Goal: Information Seeking & Learning: Check status

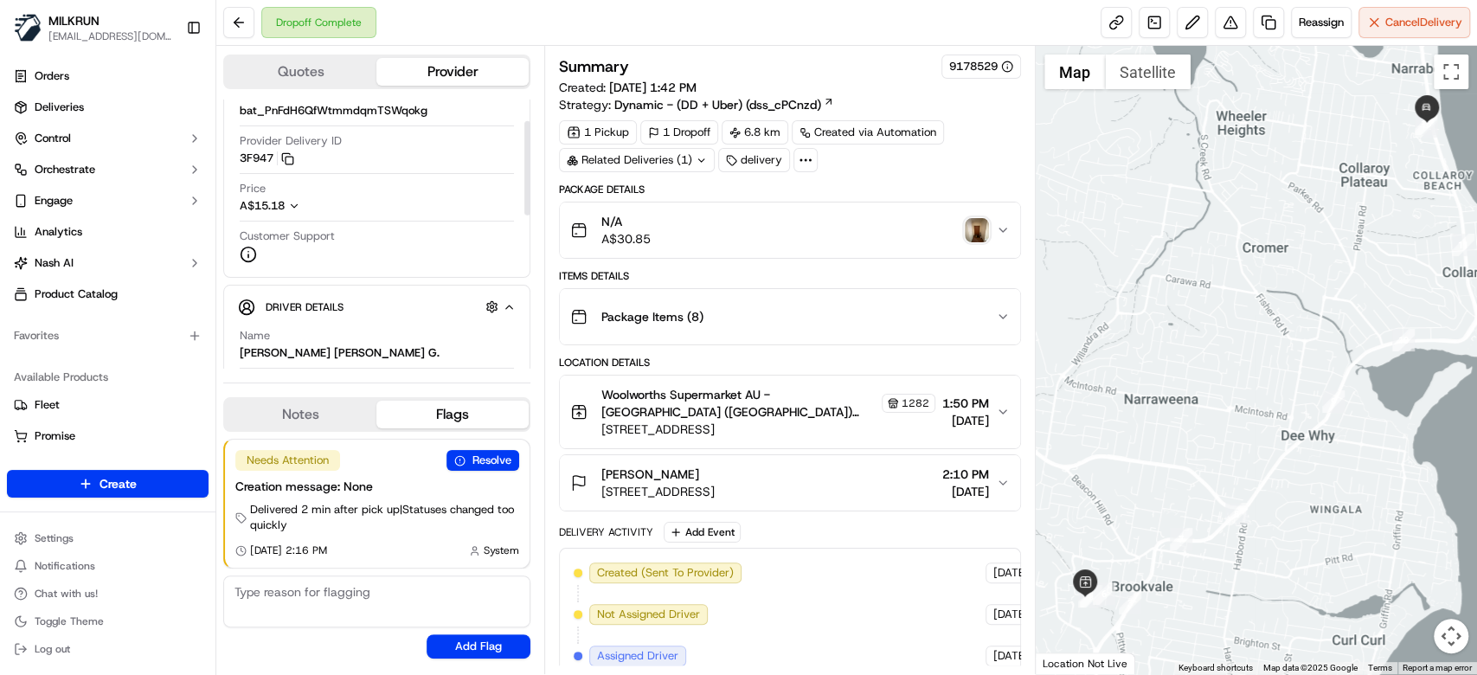
scroll to position [159, 0]
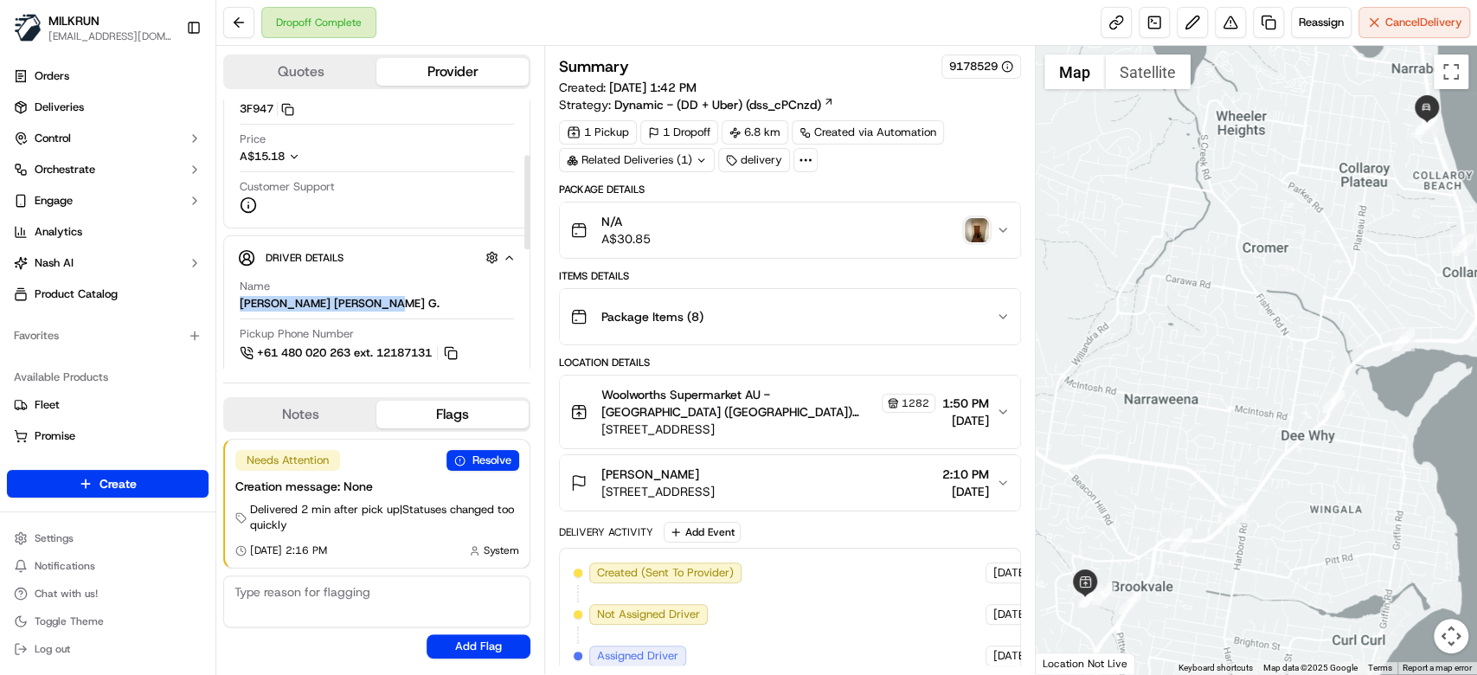
drag, startPoint x: 409, startPoint y: 304, endPoint x: 235, endPoint y: 305, distance: 173.9
click at [235, 305] on div "Driver Details Hidden ( 5 ) Name GOUTHAM KRISHNA REDDY G. Pickup Phone Number +…" at bounding box center [376, 474] width 307 height 478
copy div "[PERSON_NAME] [PERSON_NAME] G."
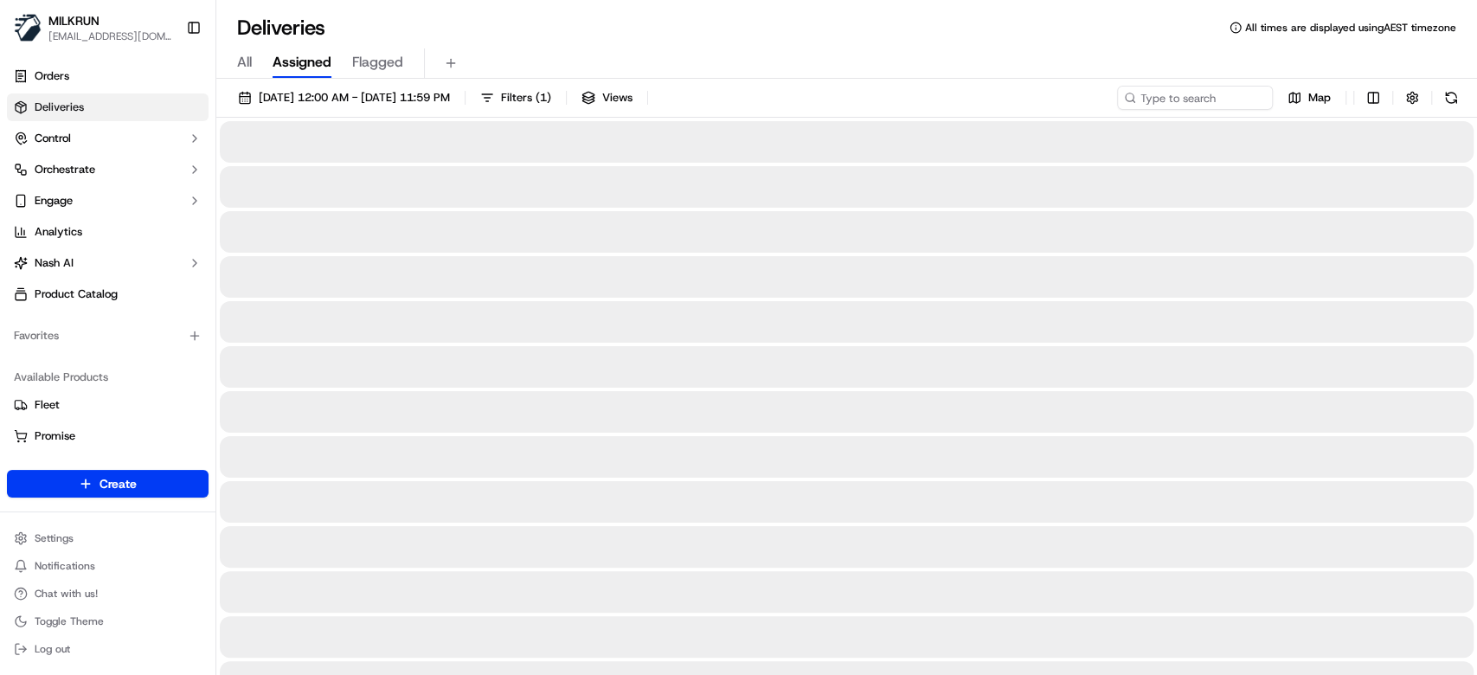
click at [237, 58] on span "All" at bounding box center [244, 62] width 15 height 21
click at [1184, 106] on input at bounding box center [1169, 98] width 208 height 24
paste input "[PERSON_NAME] [PERSON_NAME] G."
type input "[PERSON_NAME] [PERSON_NAME] G."
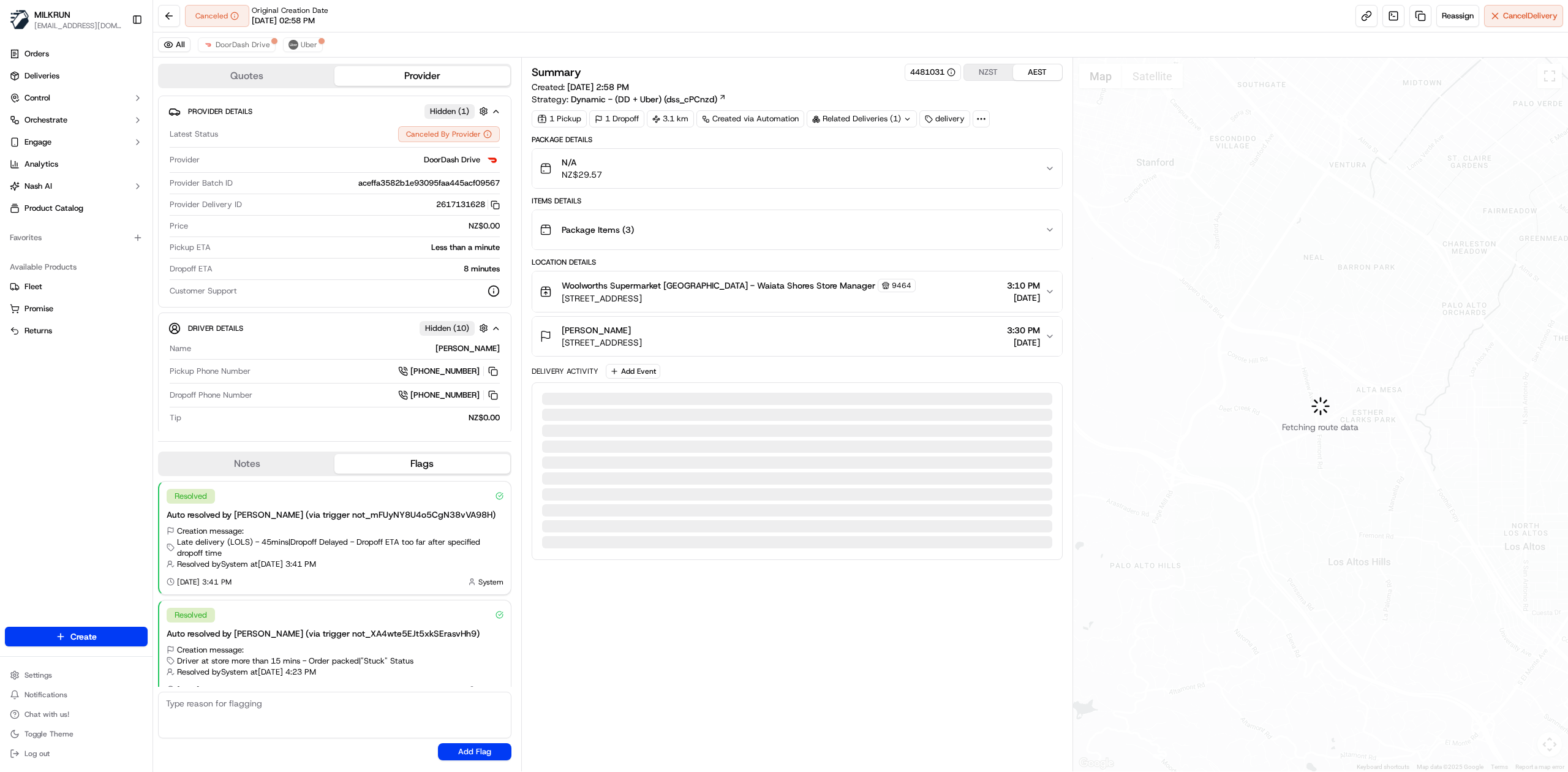
scroll to position [17, 0]
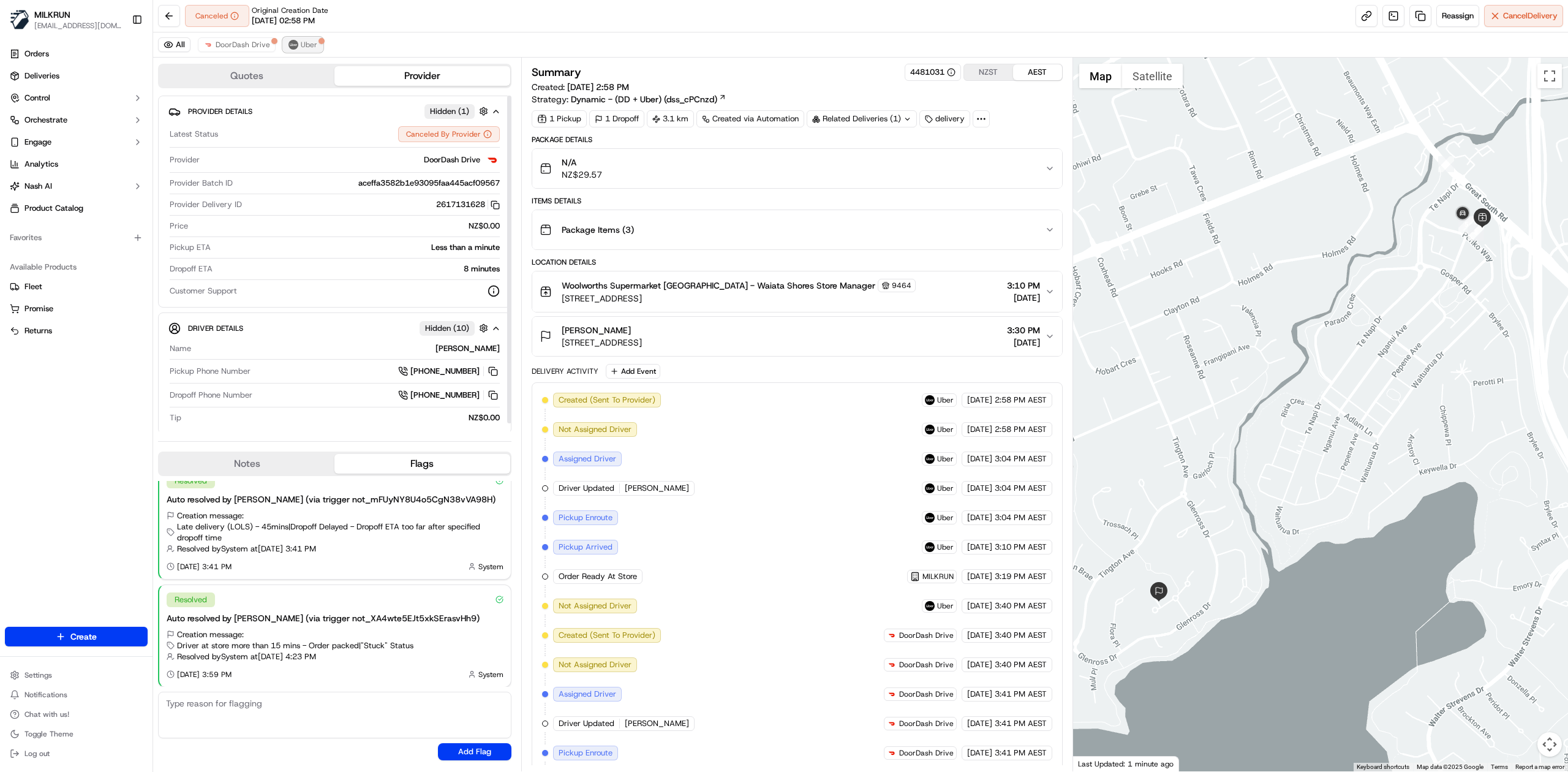
click at [302, 45] on span "Uber" at bounding box center [309, 45] width 16 height 10
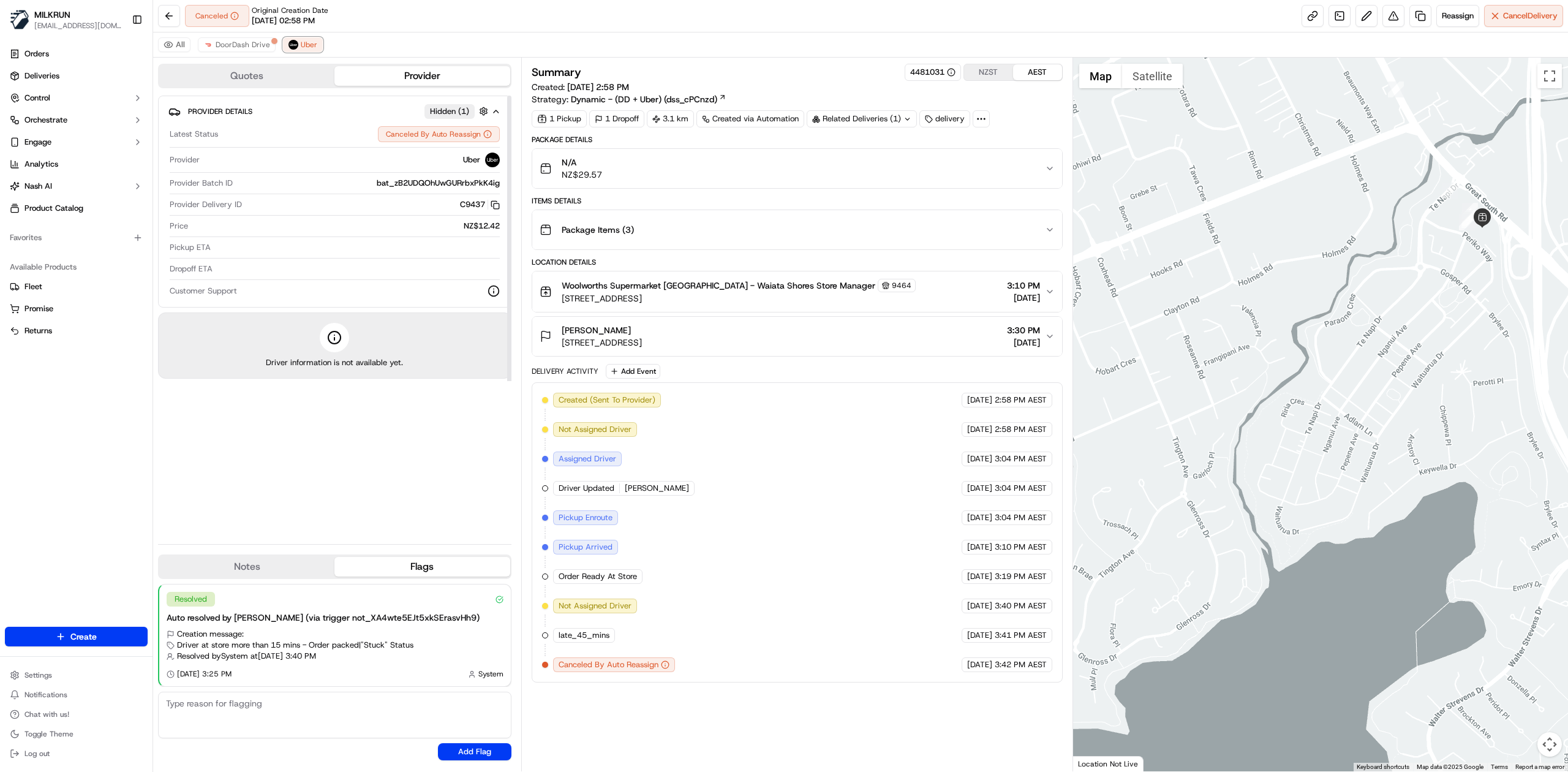
scroll to position [0, 0]
click at [239, 42] on span "DoorDash Drive" at bounding box center [243, 45] width 55 height 10
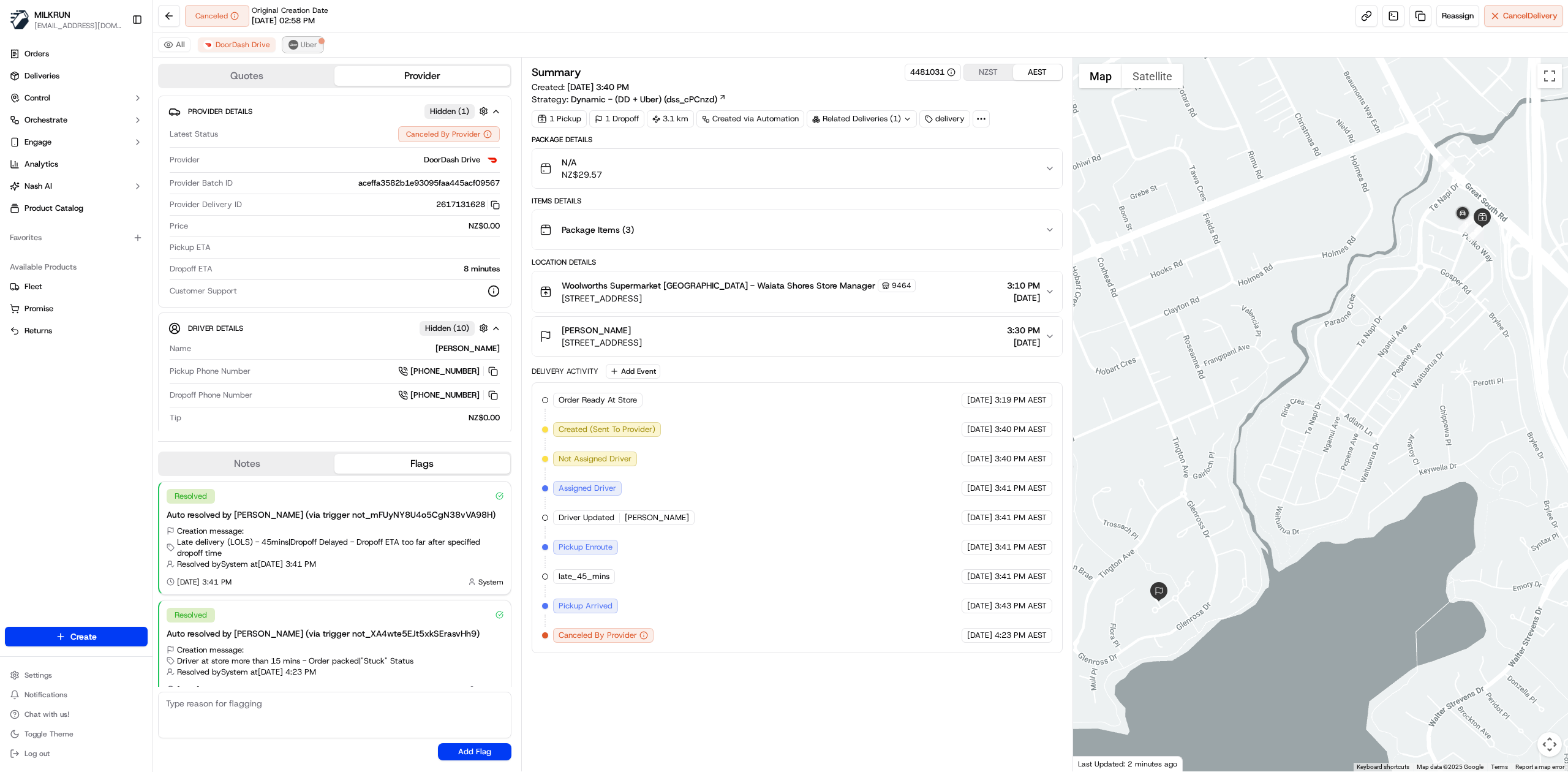
click at [305, 38] on button "Uber" at bounding box center [303, 45] width 40 height 15
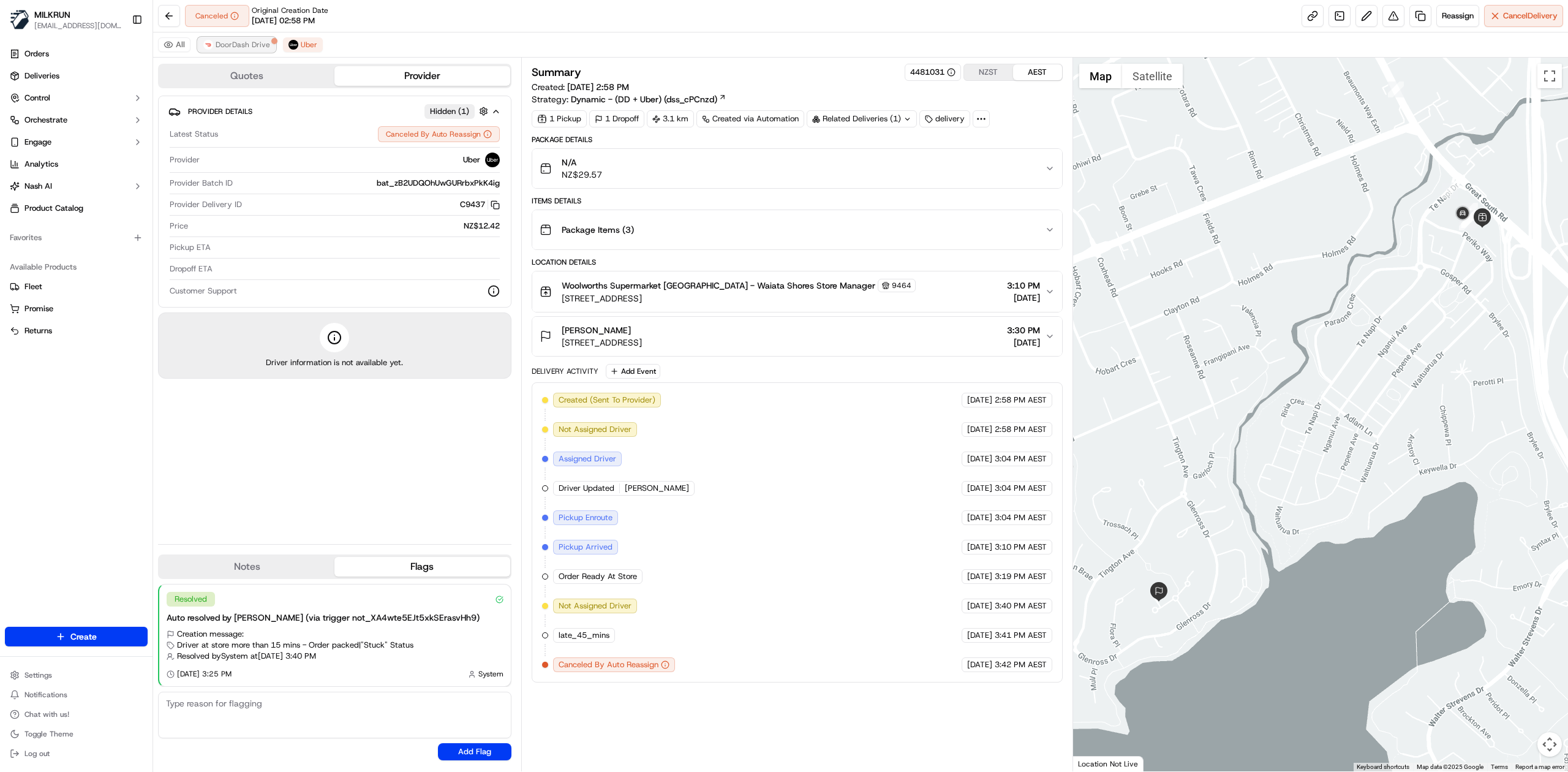
click at [236, 43] on span "DoorDash Drive" at bounding box center [243, 45] width 55 height 10
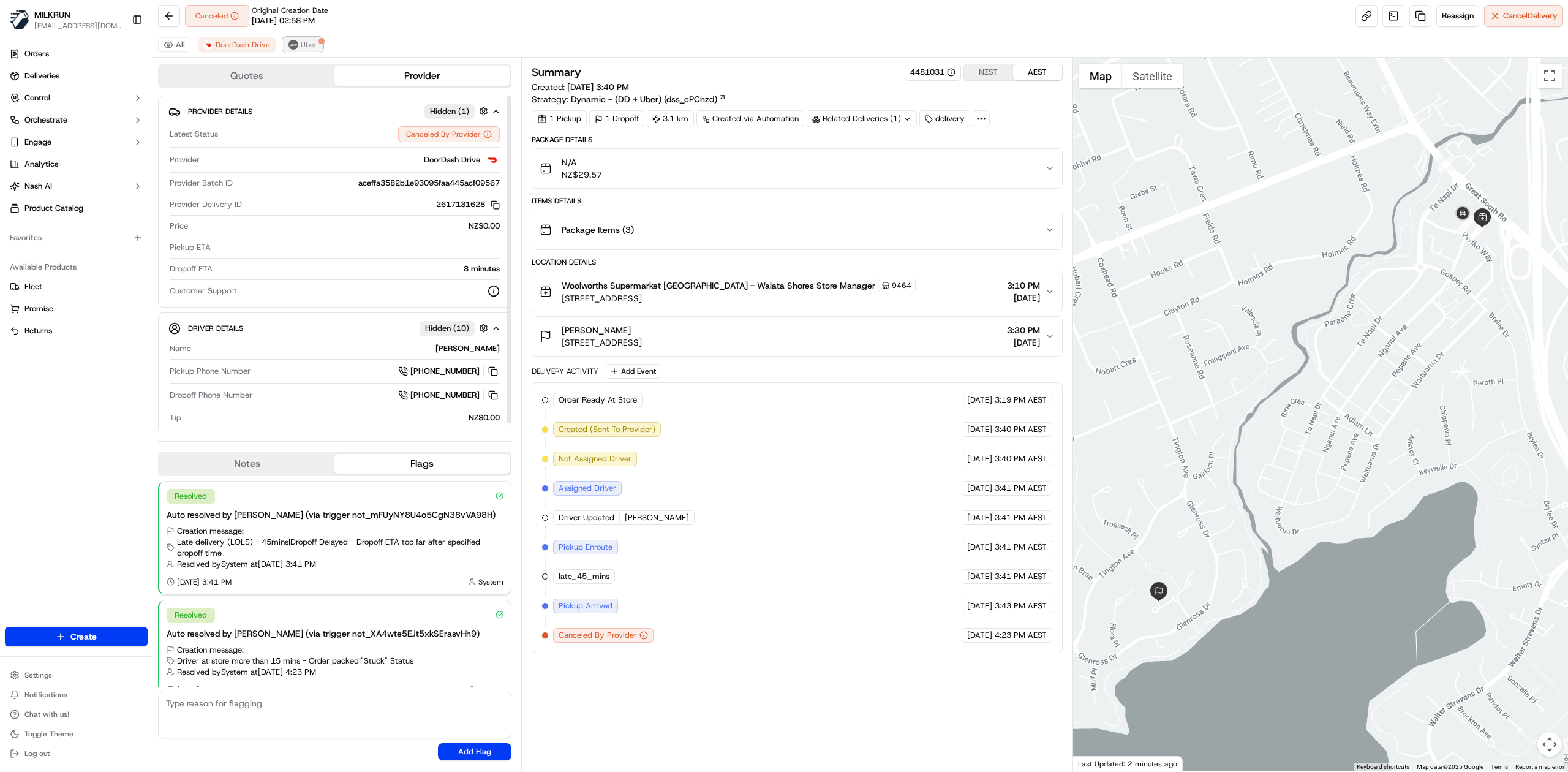
click at [290, 52] on button "Uber" at bounding box center [303, 45] width 40 height 15
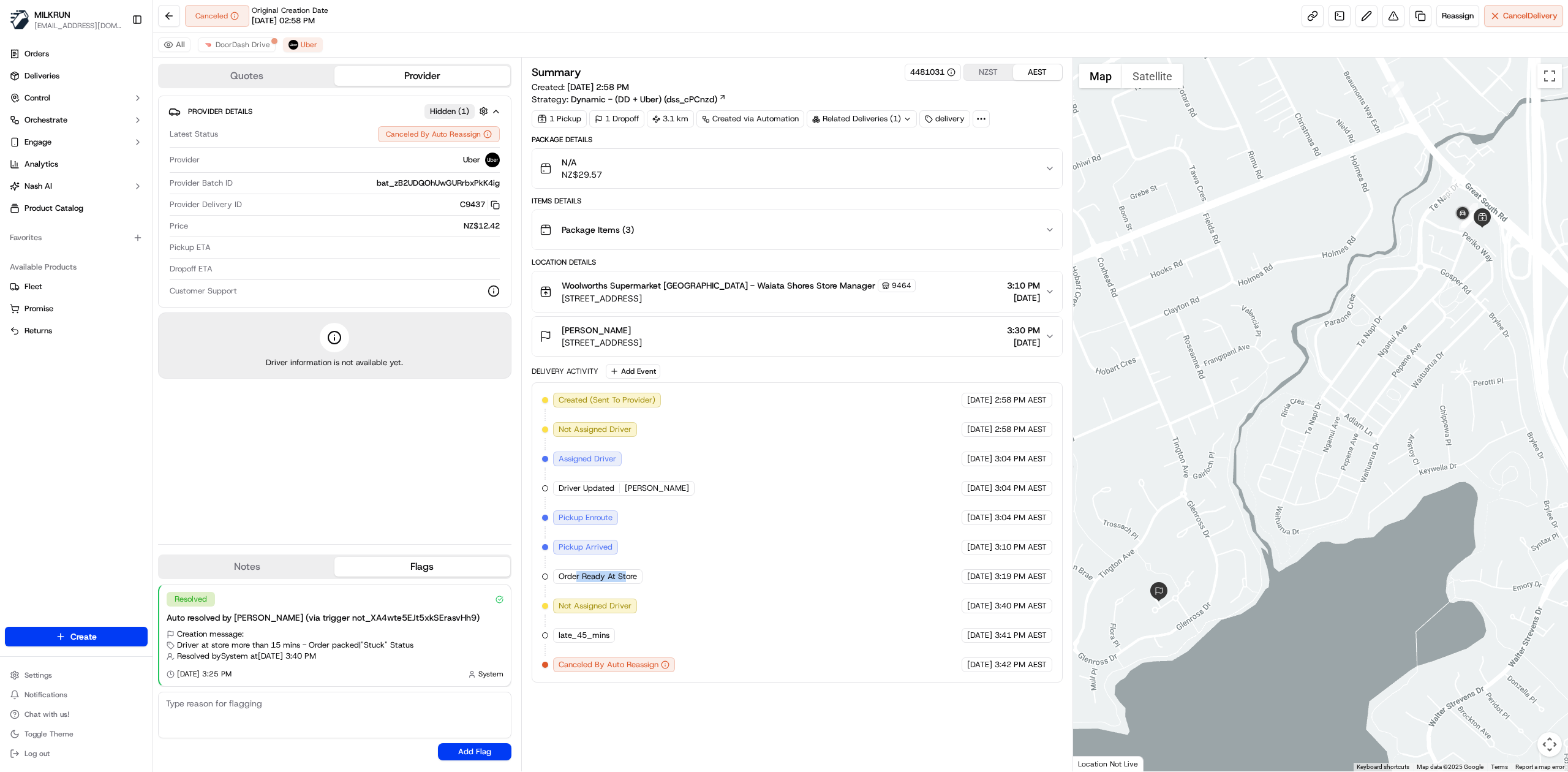
drag, startPoint x: 577, startPoint y: 586, endPoint x: 626, endPoint y: 581, distance: 49.3
click at [626, 581] on span "Order Ready At Store" at bounding box center [597, 577] width 79 height 11
drag, startPoint x: 578, startPoint y: 645, endPoint x: 615, endPoint y: 642, distance: 37.1
click at [615, 642] on div "late_45_mins" at bounding box center [585, 635] width 64 height 15
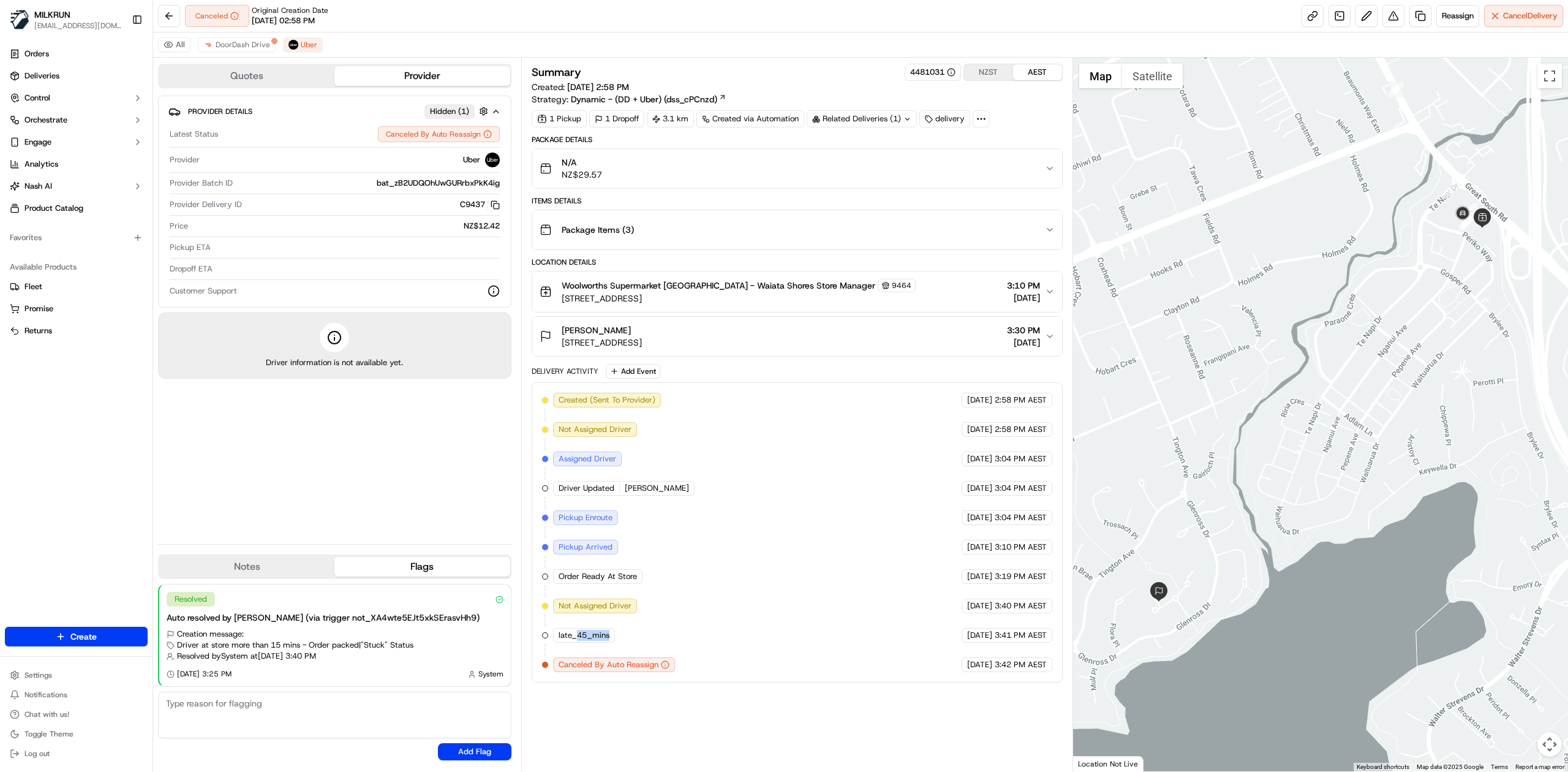
click at [615, 642] on div "late_45_mins" at bounding box center [585, 635] width 64 height 15
drag, startPoint x: 461, startPoint y: 207, endPoint x: 483, endPoint y: 213, distance: 22.8
click at [483, 213] on div "Provider Delivery ID C9437 Copy del_Wd2VHQLkQF6bJ3rp0lyUNw C9437" at bounding box center [335, 207] width 330 height 16
copy button "C9437 Copy del_Wd2VHQLkQF6bJ3rp0lyUNw C9437"
click at [310, 43] on span "Uber" at bounding box center [309, 45] width 16 height 10
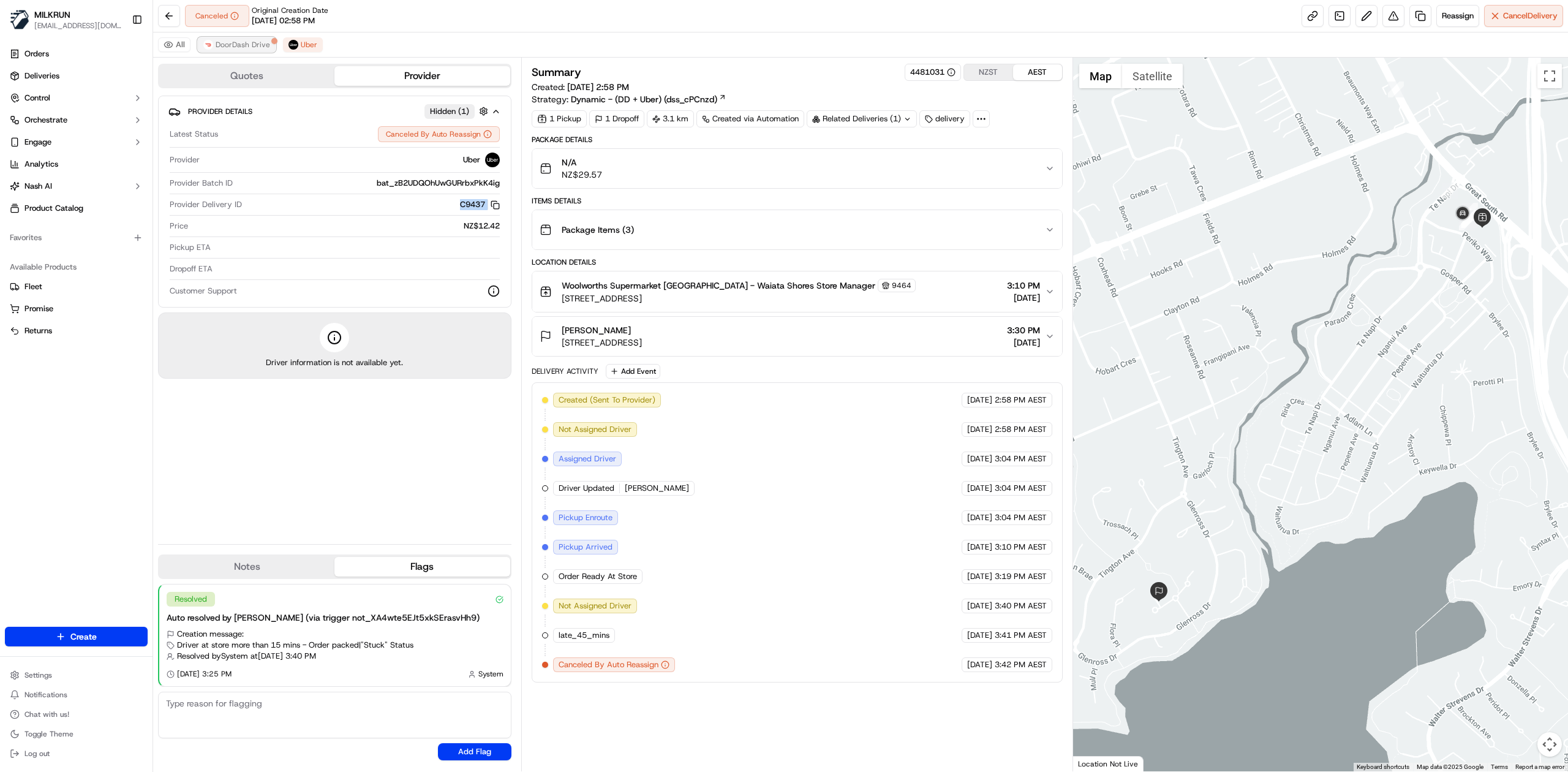
click at [224, 42] on span "DoorDash Drive" at bounding box center [243, 45] width 55 height 10
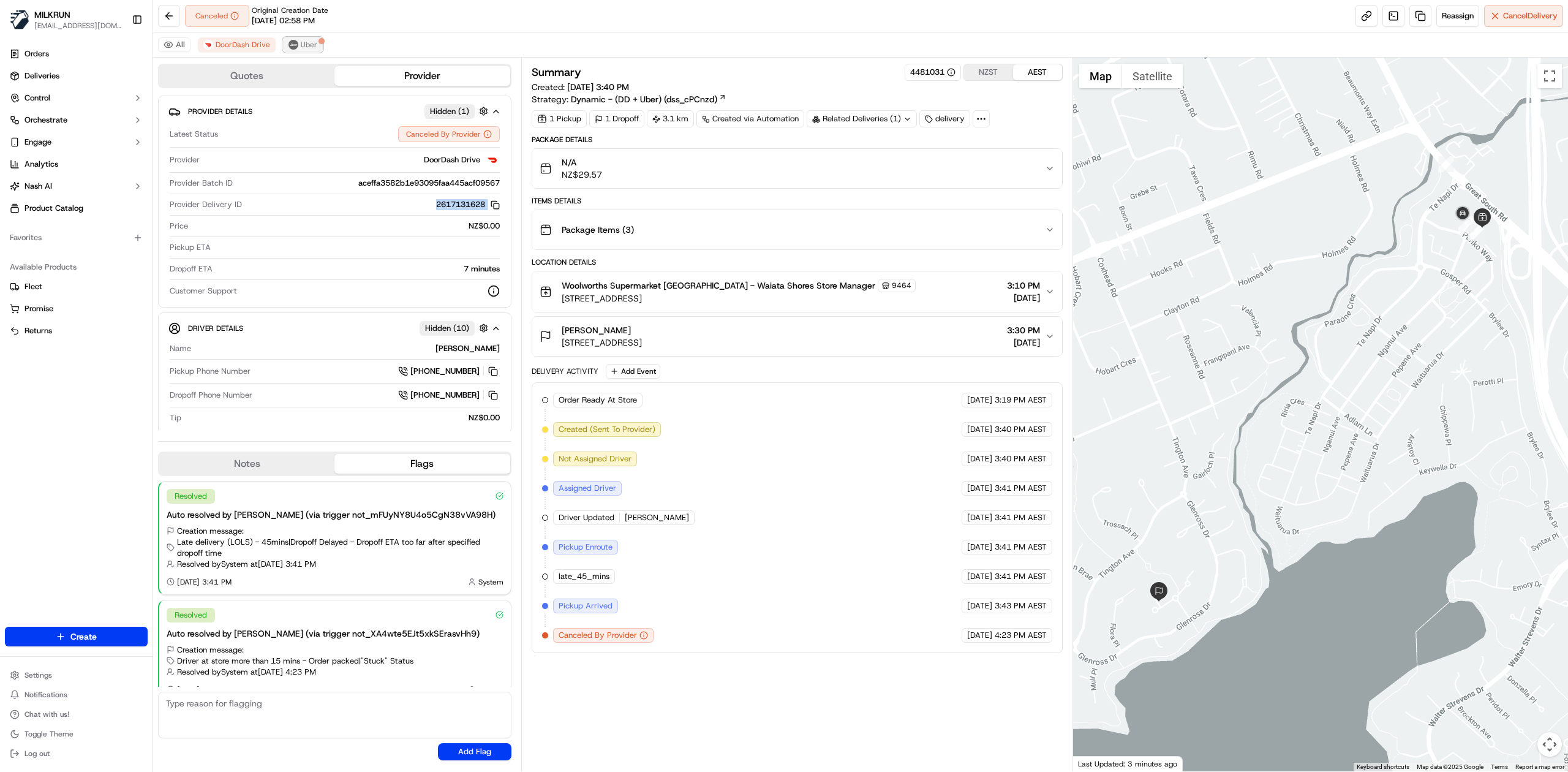
click at [309, 44] on span "Uber" at bounding box center [309, 45] width 16 height 10
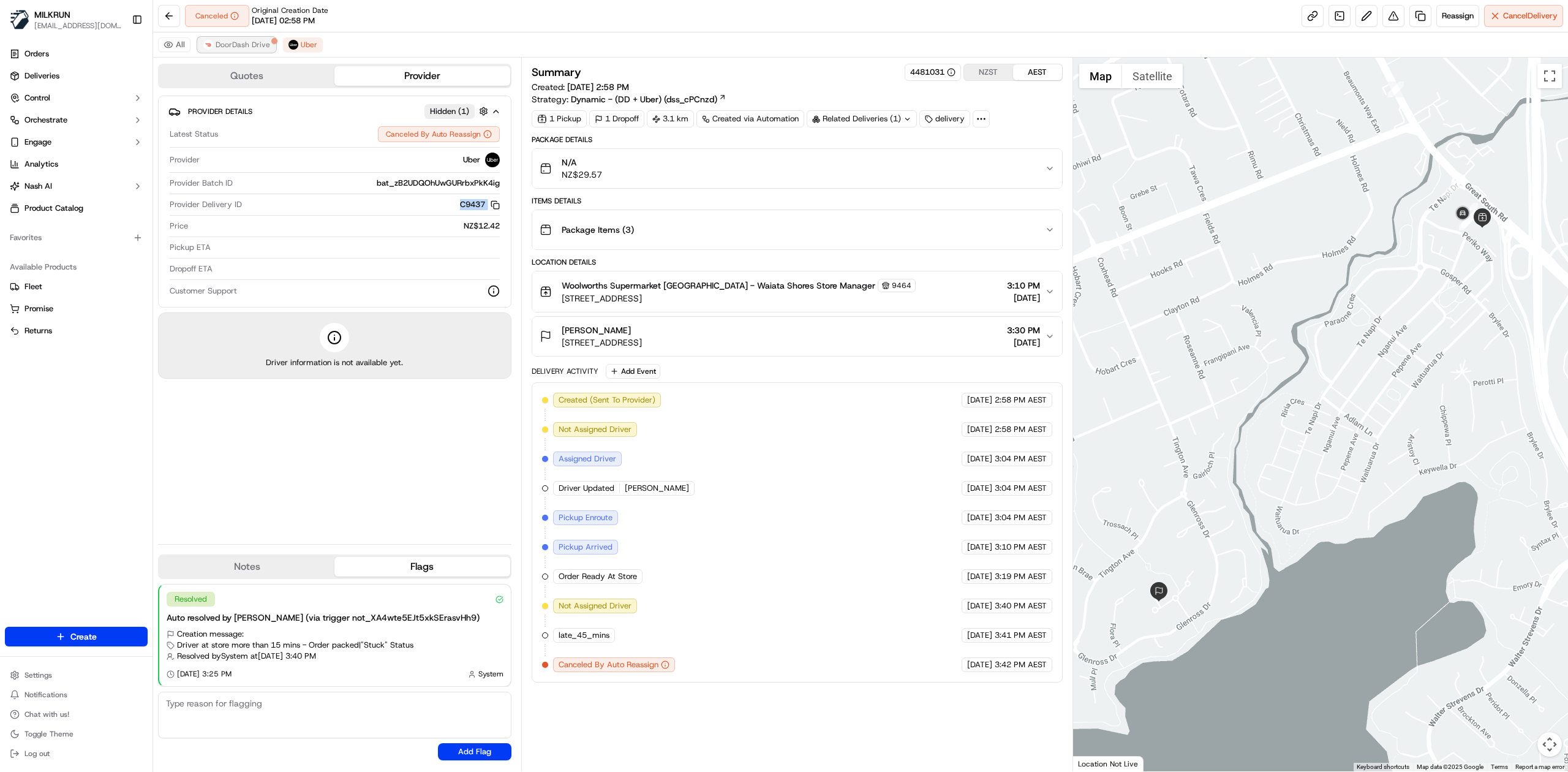
click at [233, 45] on span "DoorDash Drive" at bounding box center [243, 45] width 55 height 10
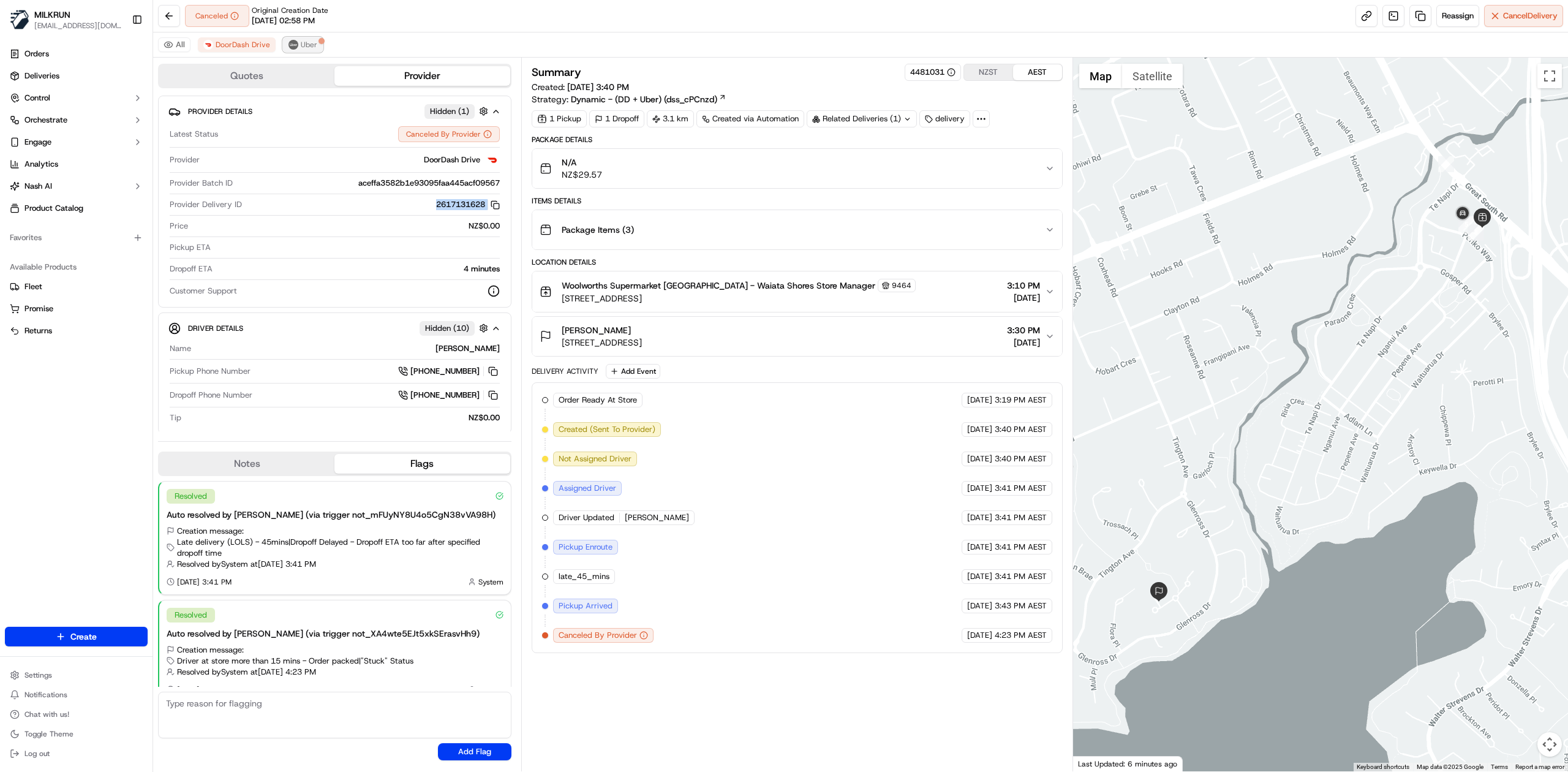
click at [294, 42] on img at bounding box center [293, 45] width 10 height 10
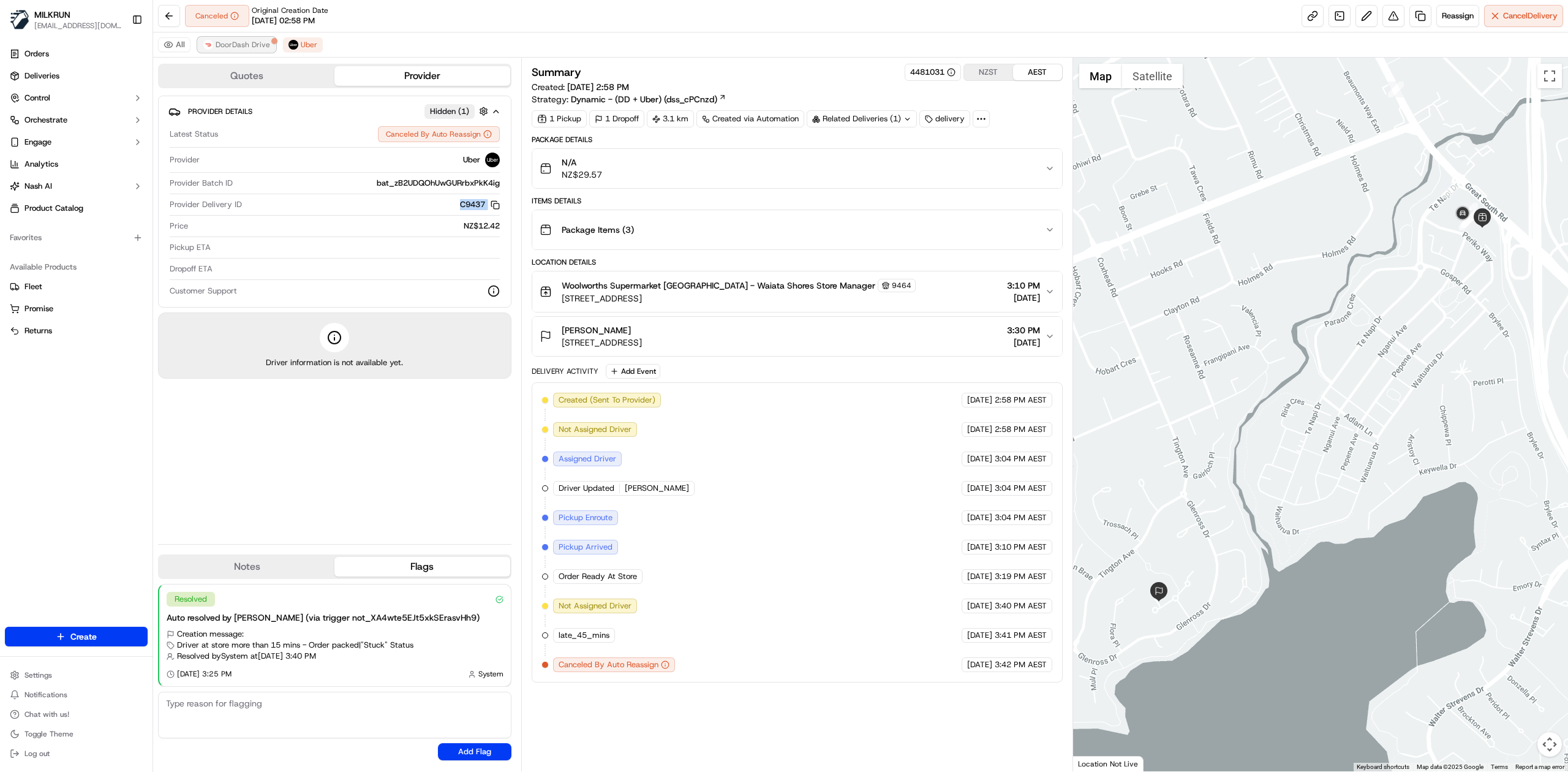
click at [248, 49] on span "DoorDash Drive" at bounding box center [243, 45] width 55 height 10
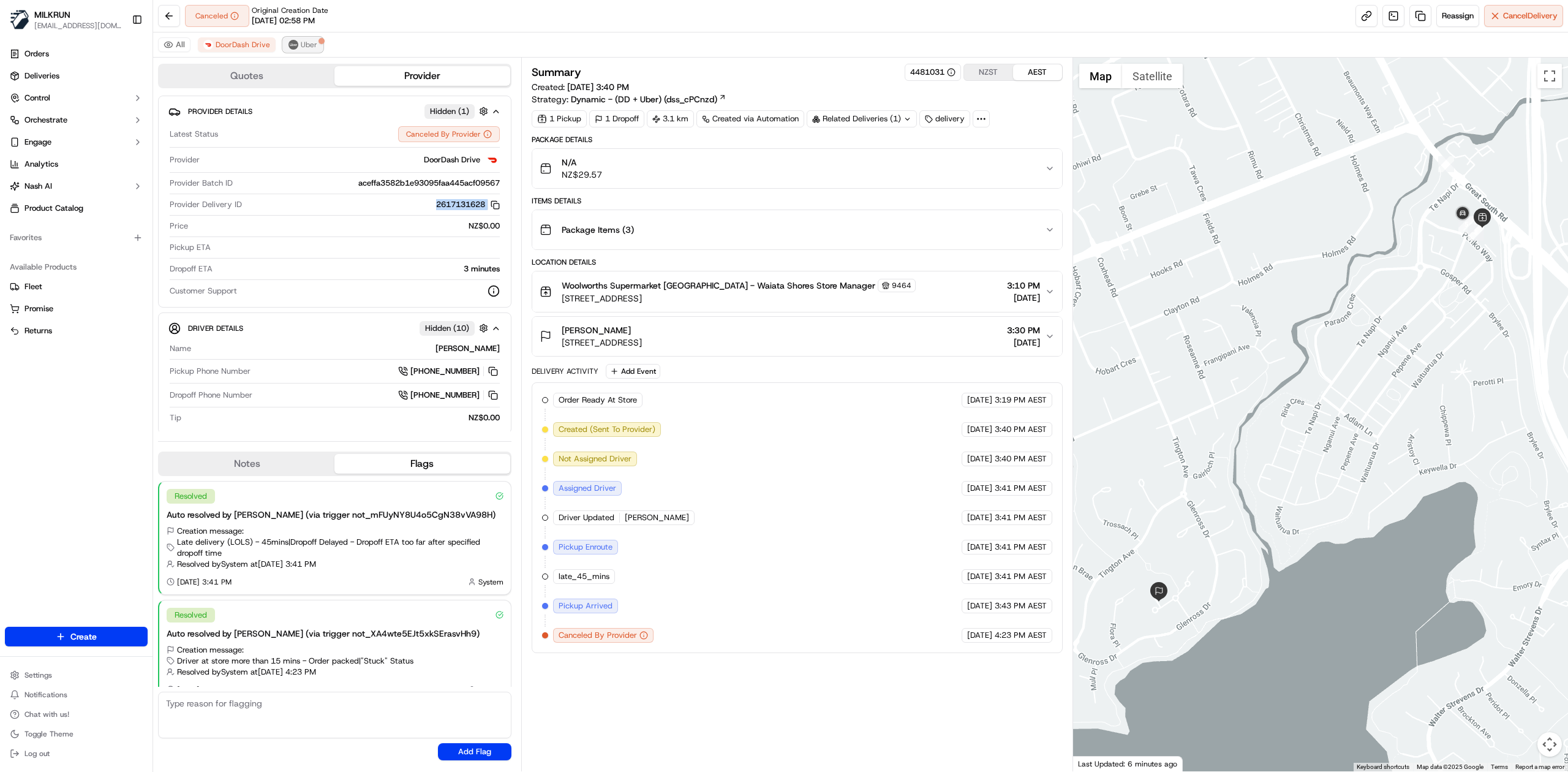
click at [311, 50] on button "Uber" at bounding box center [303, 45] width 40 height 15
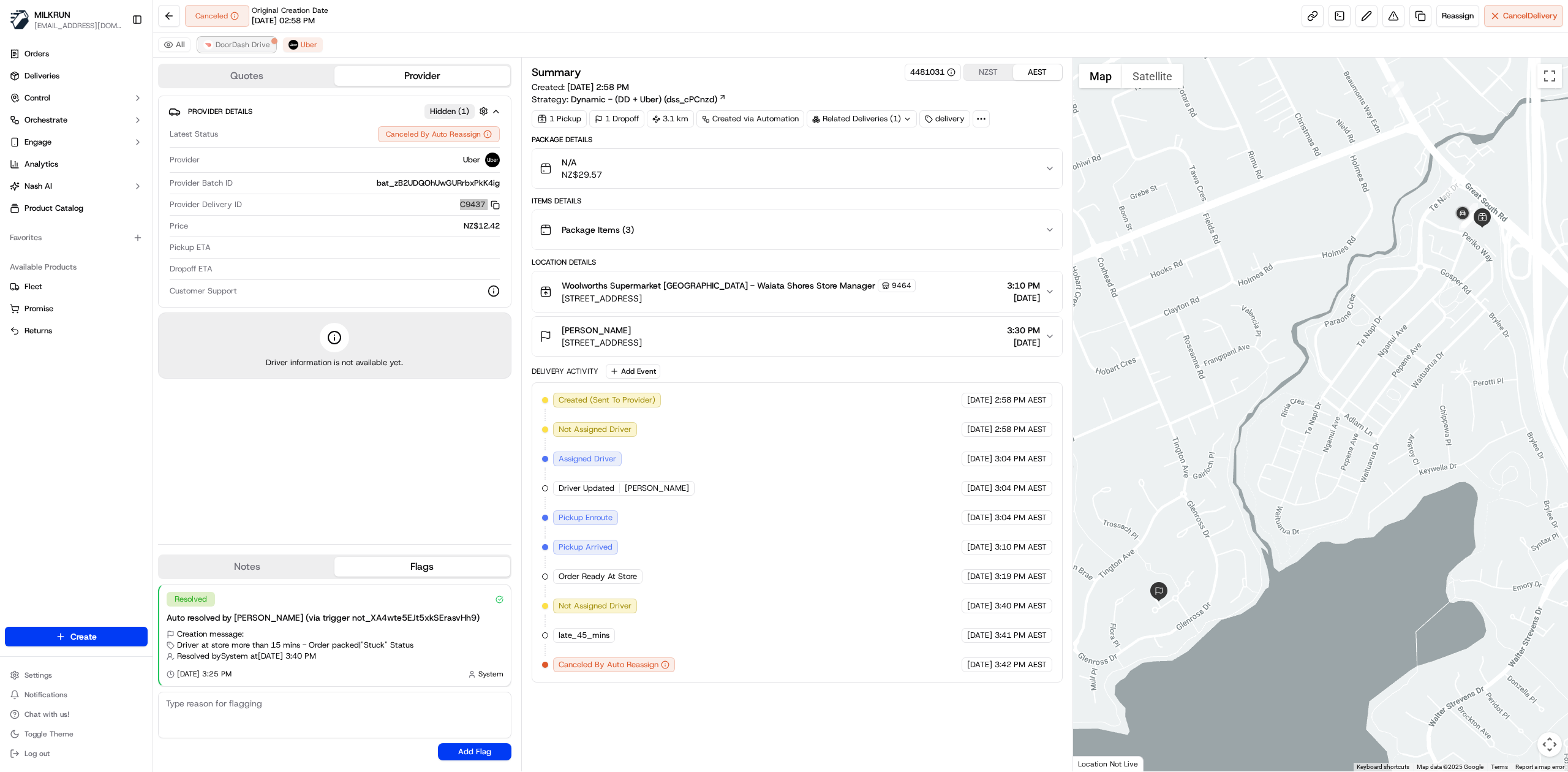
click at [245, 47] on span "DoorDash Drive" at bounding box center [243, 45] width 55 height 10
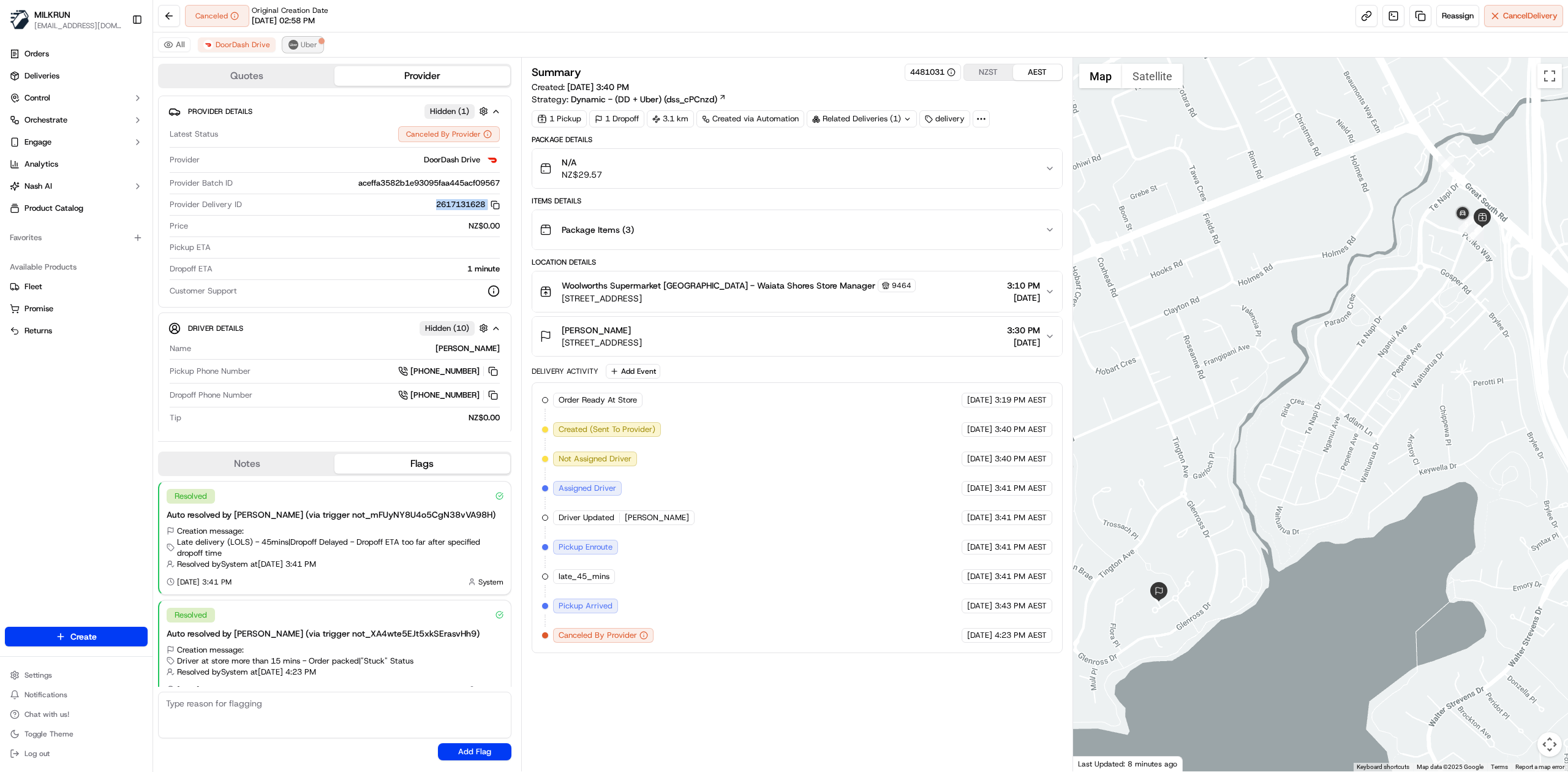
click at [310, 50] on button "Uber" at bounding box center [303, 45] width 40 height 15
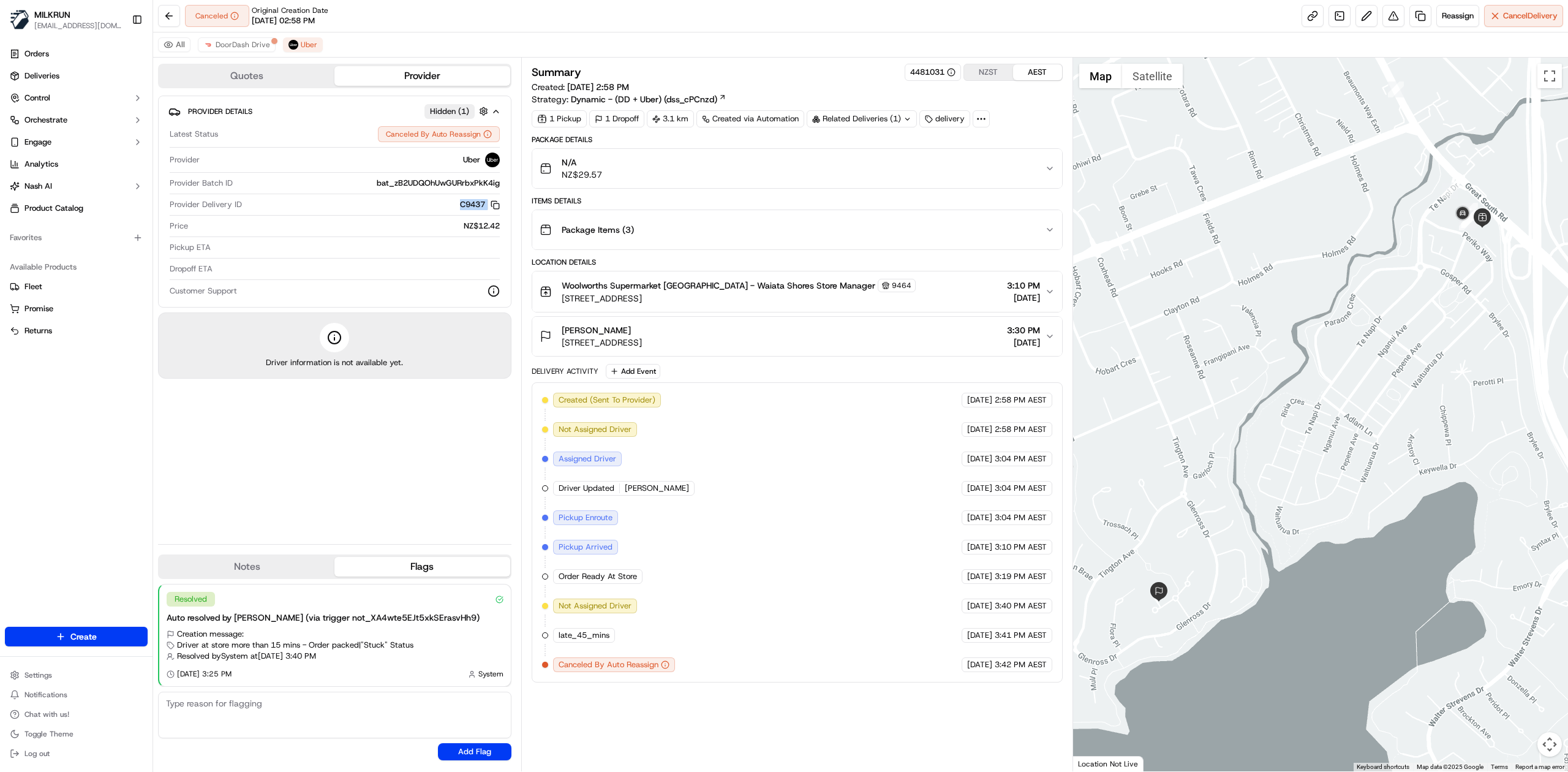
click at [348, 205] on div "C9437 Copy del_Wd2VHQLkQF6bJ3rp0lyUNw C9437" at bounding box center [373, 205] width 253 height 11
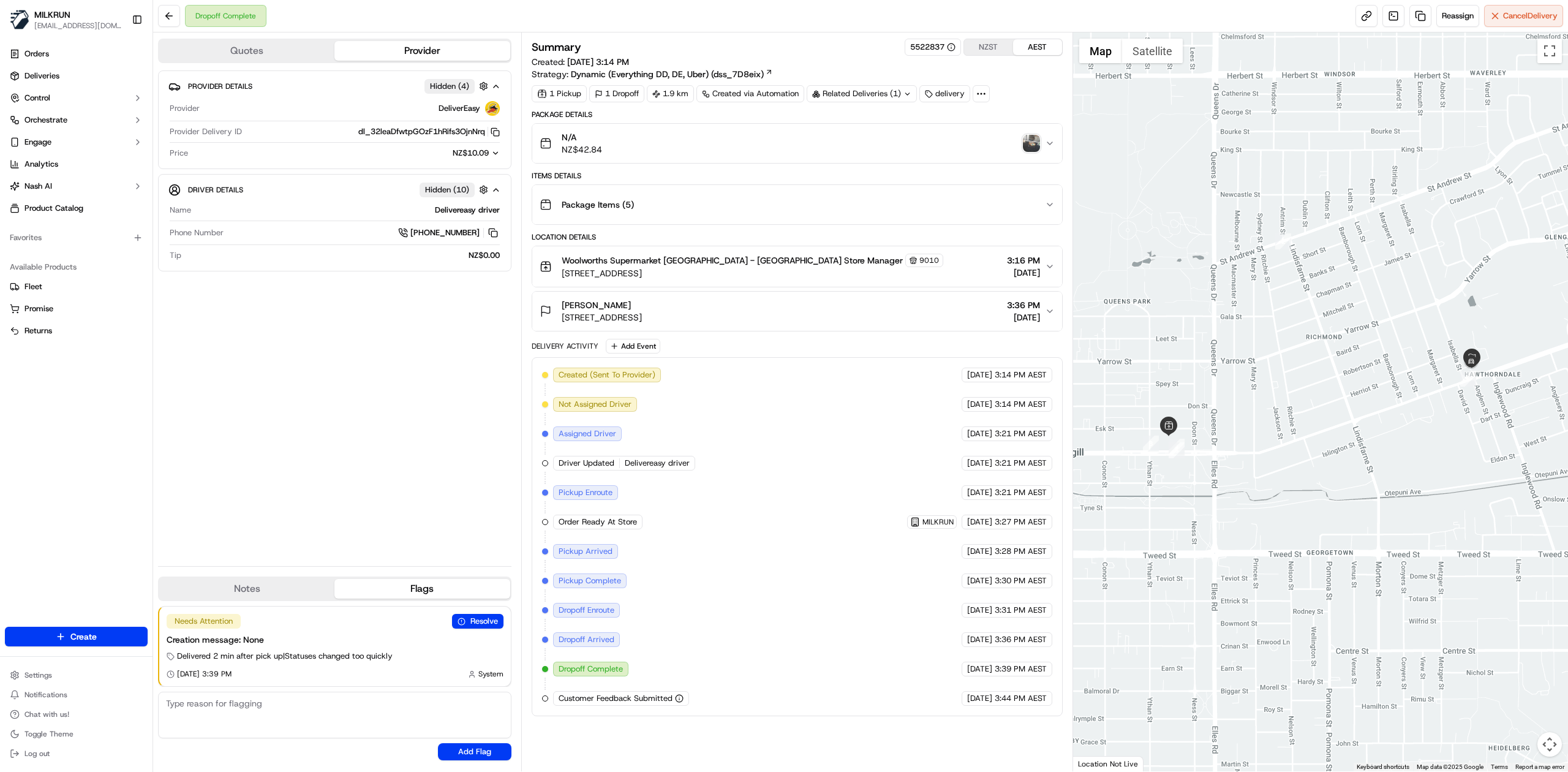
click at [1020, 144] on div "N/A NZ$42.84" at bounding box center [792, 143] width 505 height 25
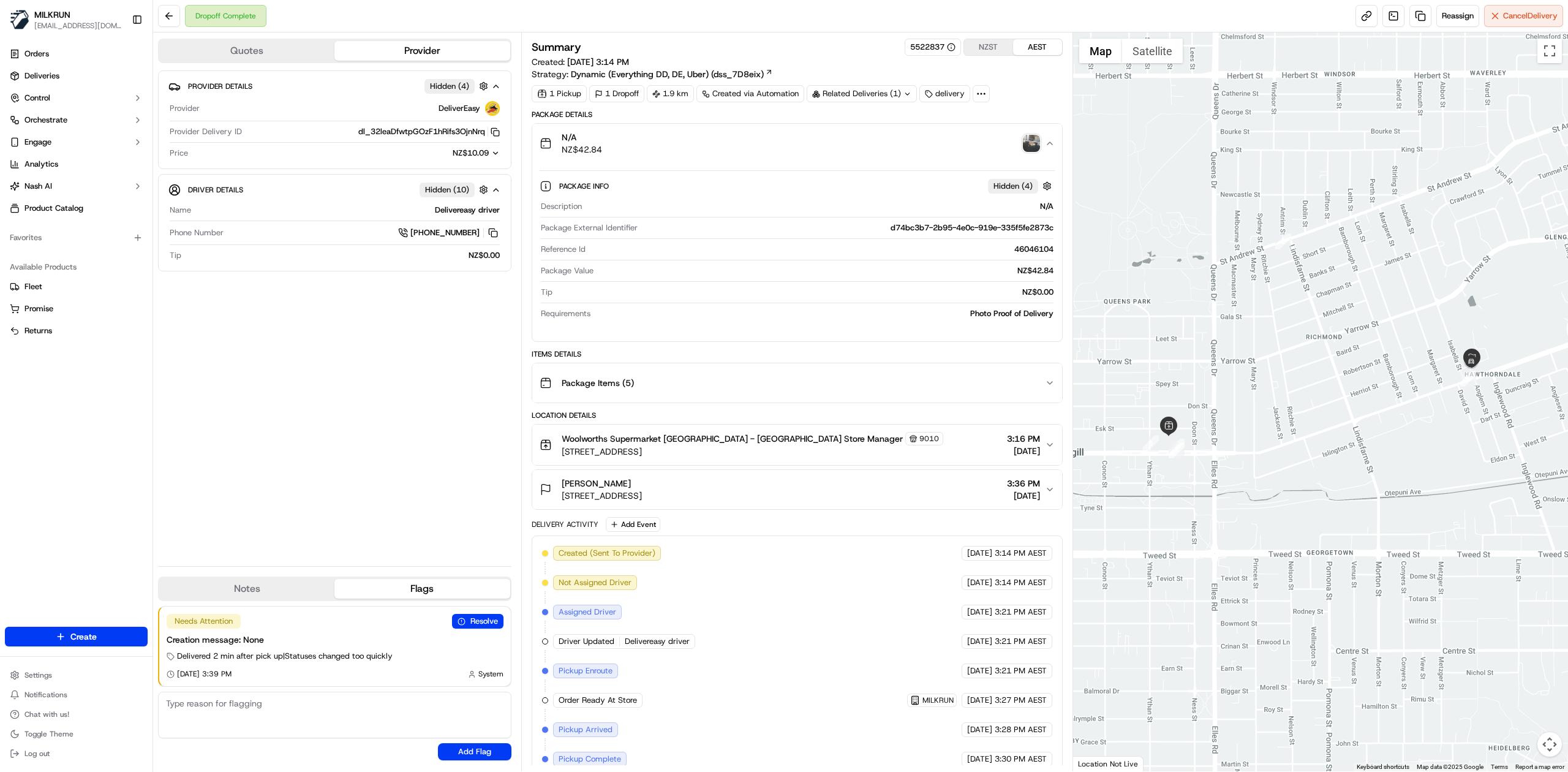
click at [1019, 144] on div "N/A NZ$42.84" at bounding box center [792, 143] width 505 height 25
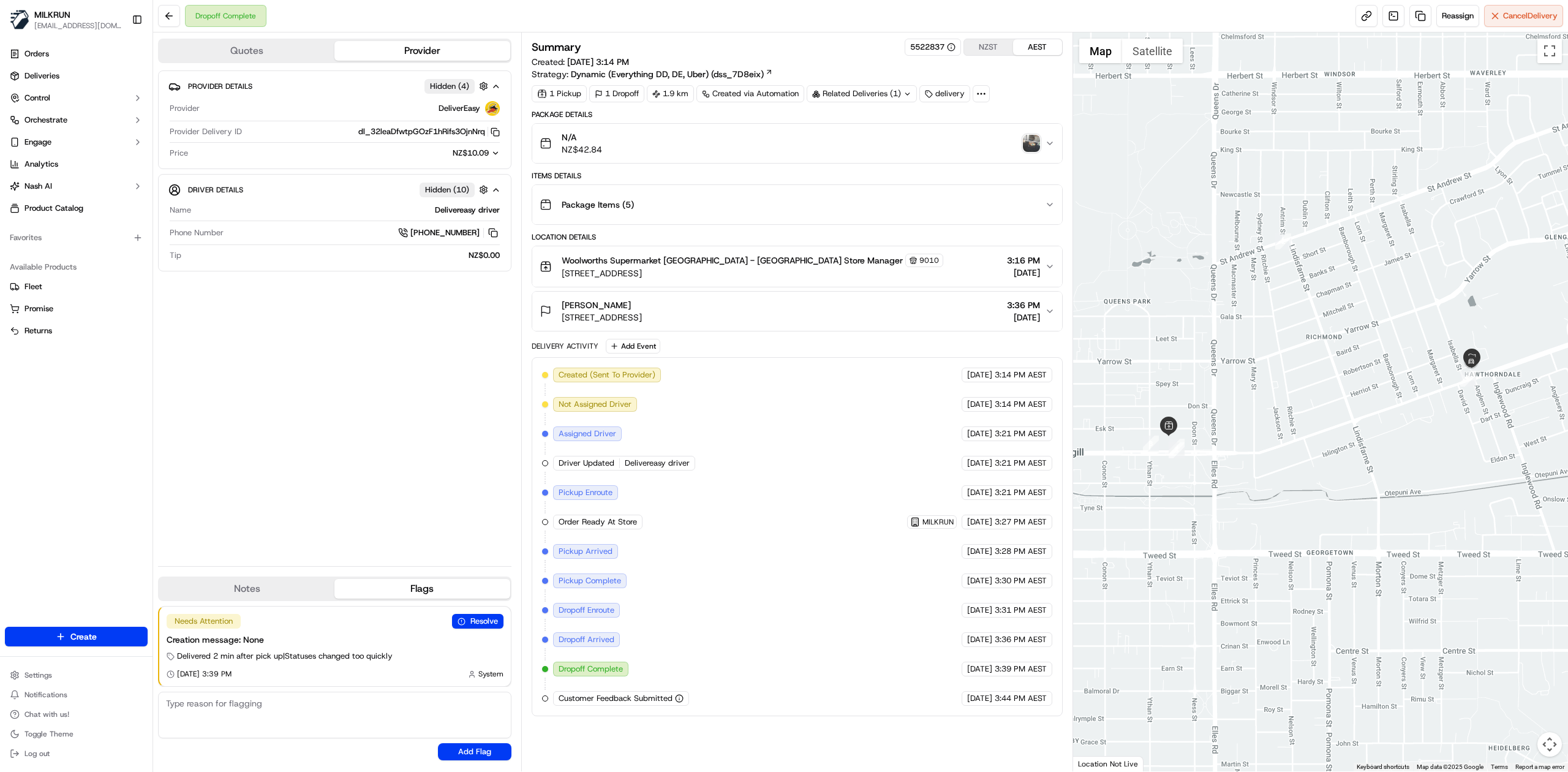
click at [850, 319] on div "Amber Harvey 492 Tay Street, Hawthorndale, Southland Region 9810, NZ 3:36 PM 16…" at bounding box center [792, 311] width 505 height 25
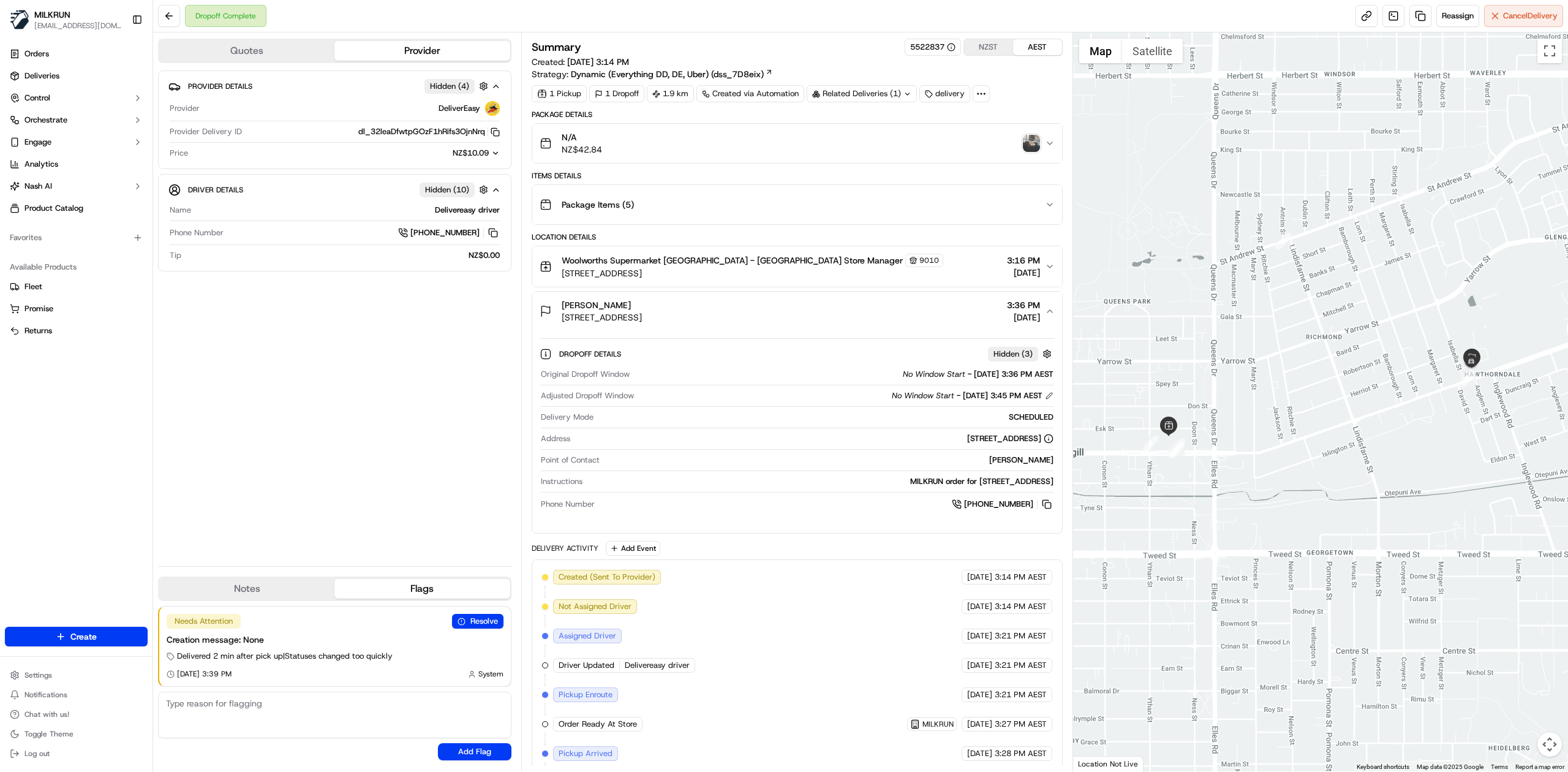
click at [889, 275] on div "Woolworths Supermarket NZ - Invercargill Store Manager 9010 172 Tay St, Inverca…" at bounding box center [792, 266] width 505 height 25
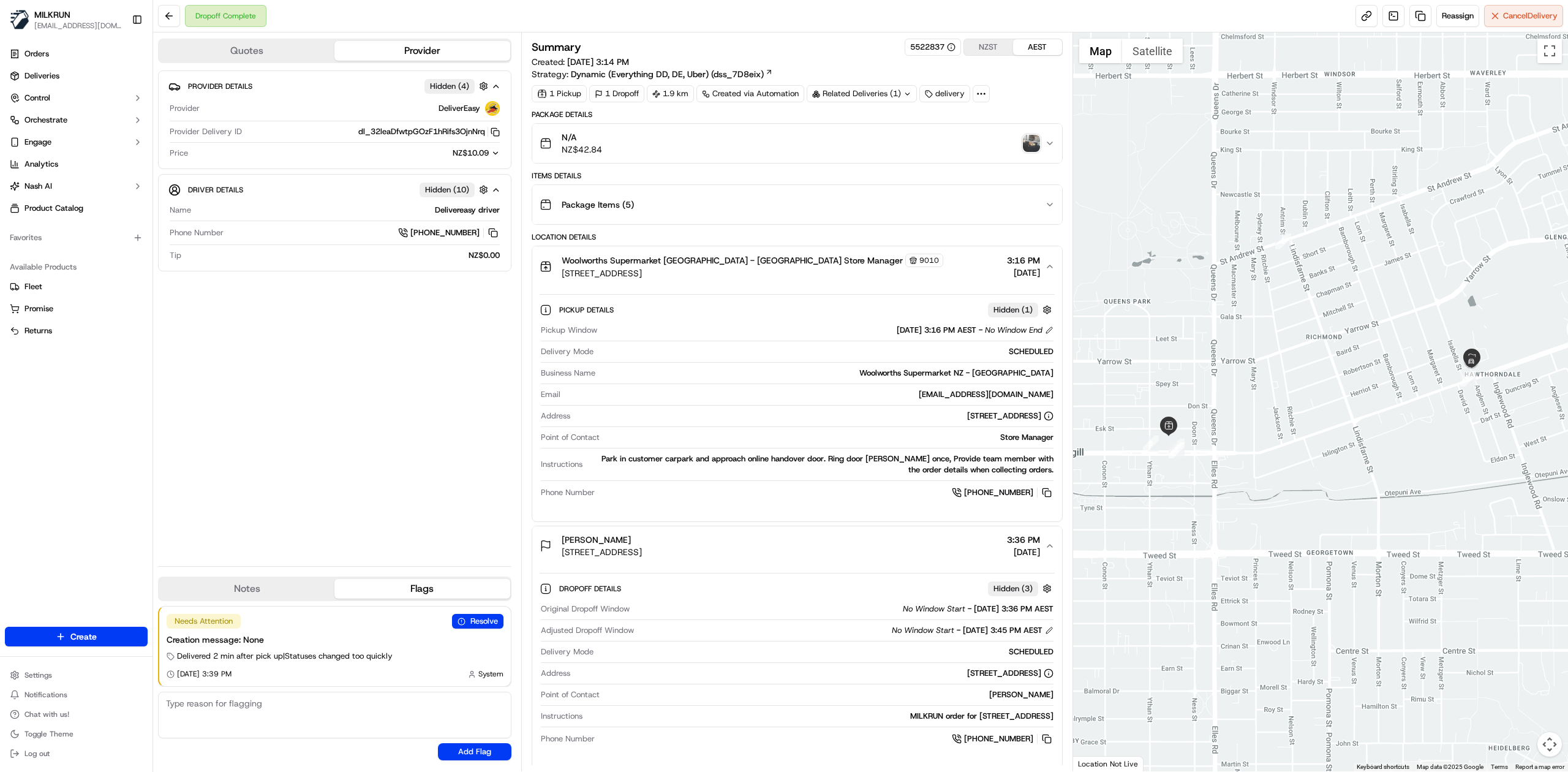
click at [889, 275] on div "Woolworths Supermarket NZ - Invercargill Store Manager 9010 172 Tay St, Inverca…" at bounding box center [792, 266] width 505 height 25
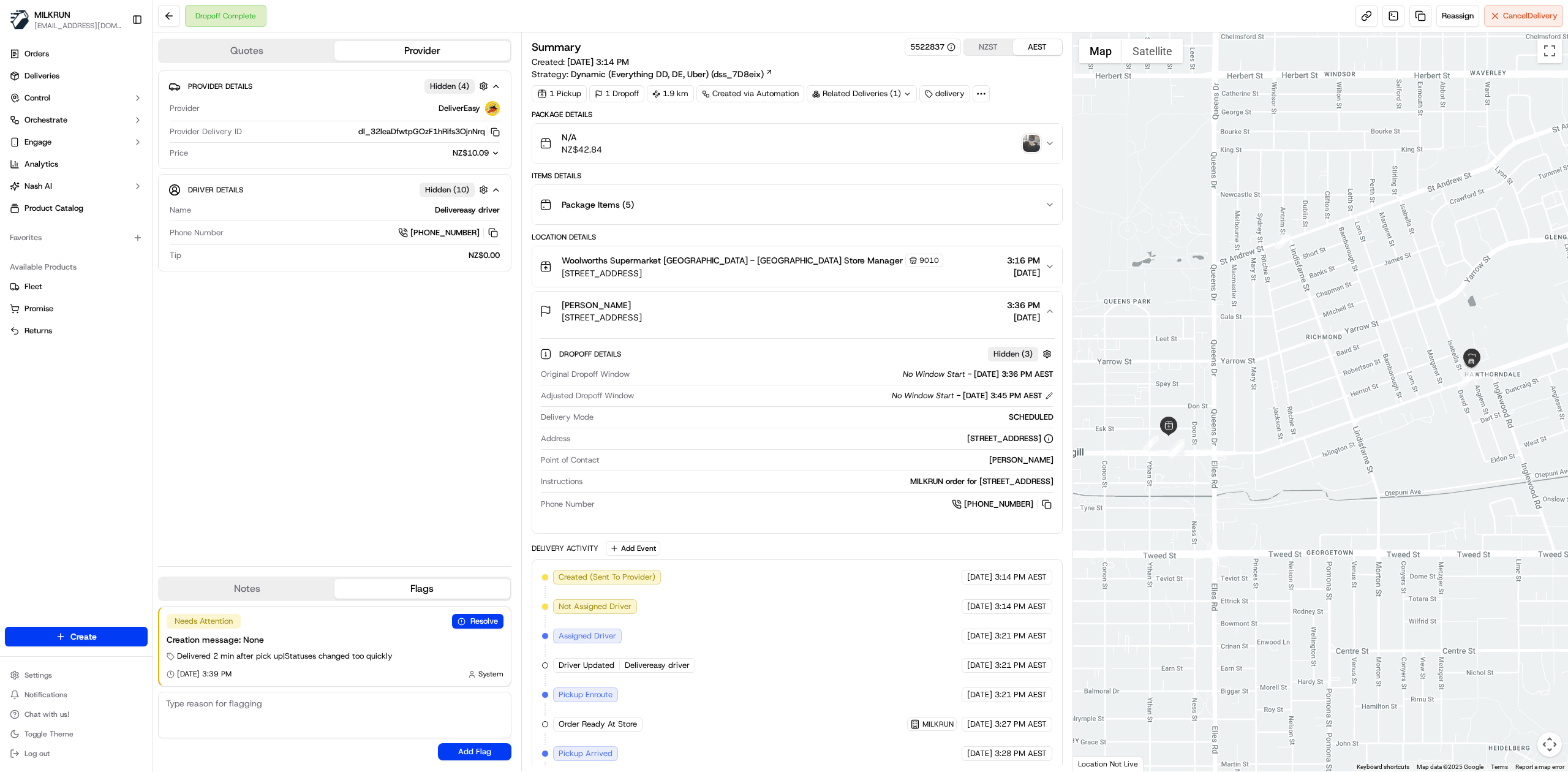
click at [895, 215] on div "Package Items ( 5 )" at bounding box center [792, 205] width 505 height 25
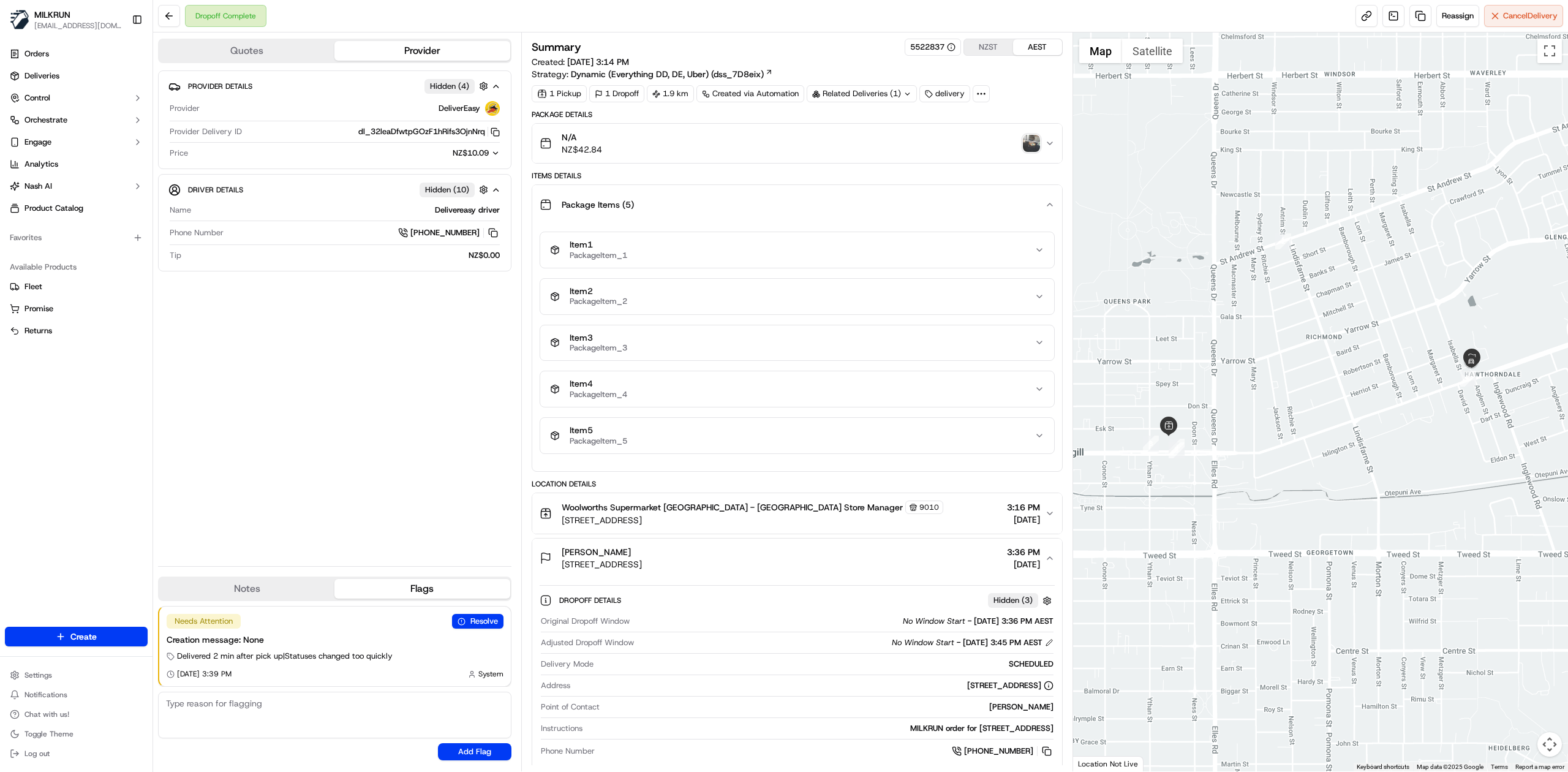
click at [895, 215] on div "Package Items ( 5 )" at bounding box center [792, 205] width 505 height 25
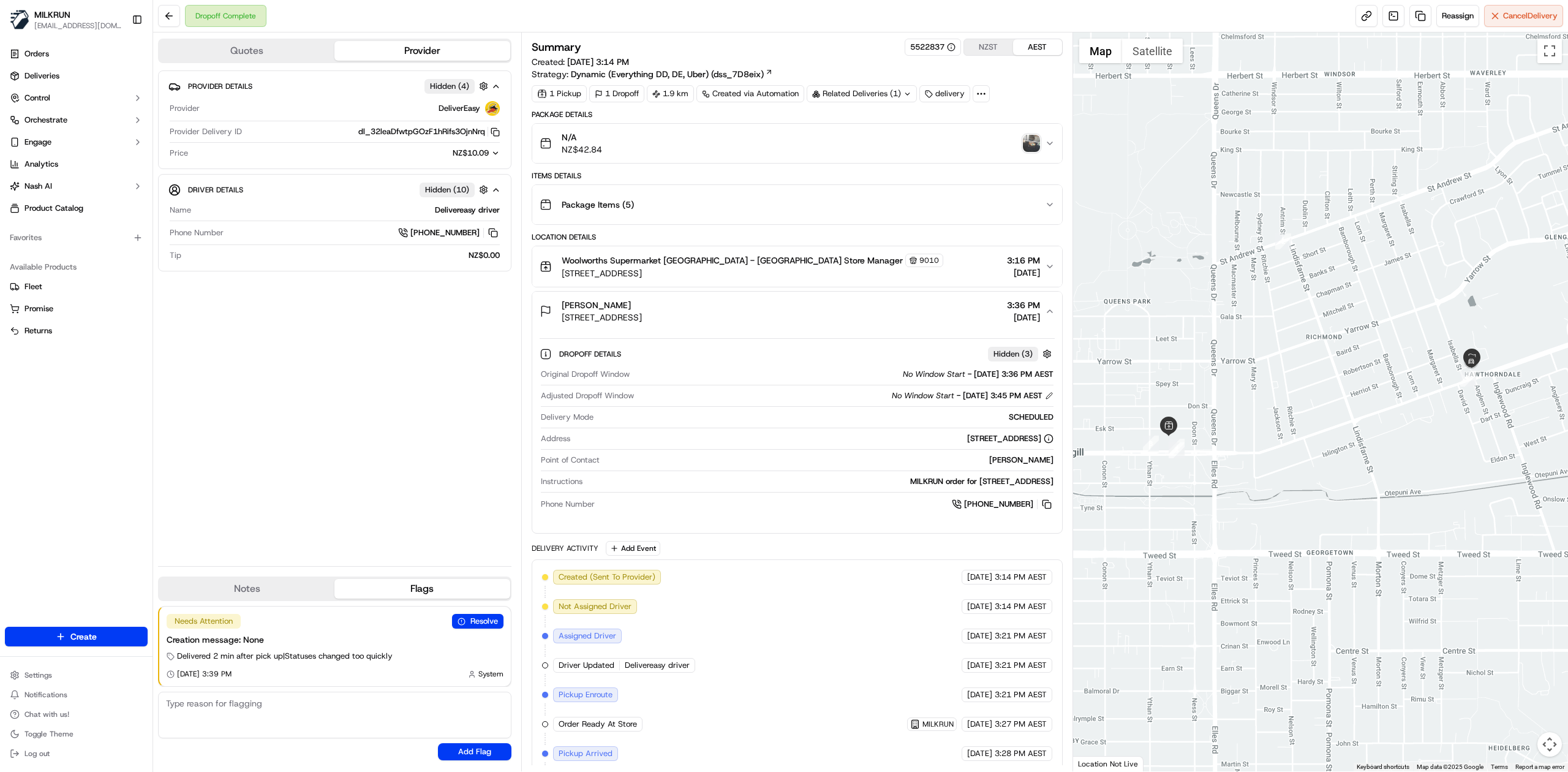
click at [895, 156] on div "N/A NZ$42.84" at bounding box center [792, 143] width 505 height 25
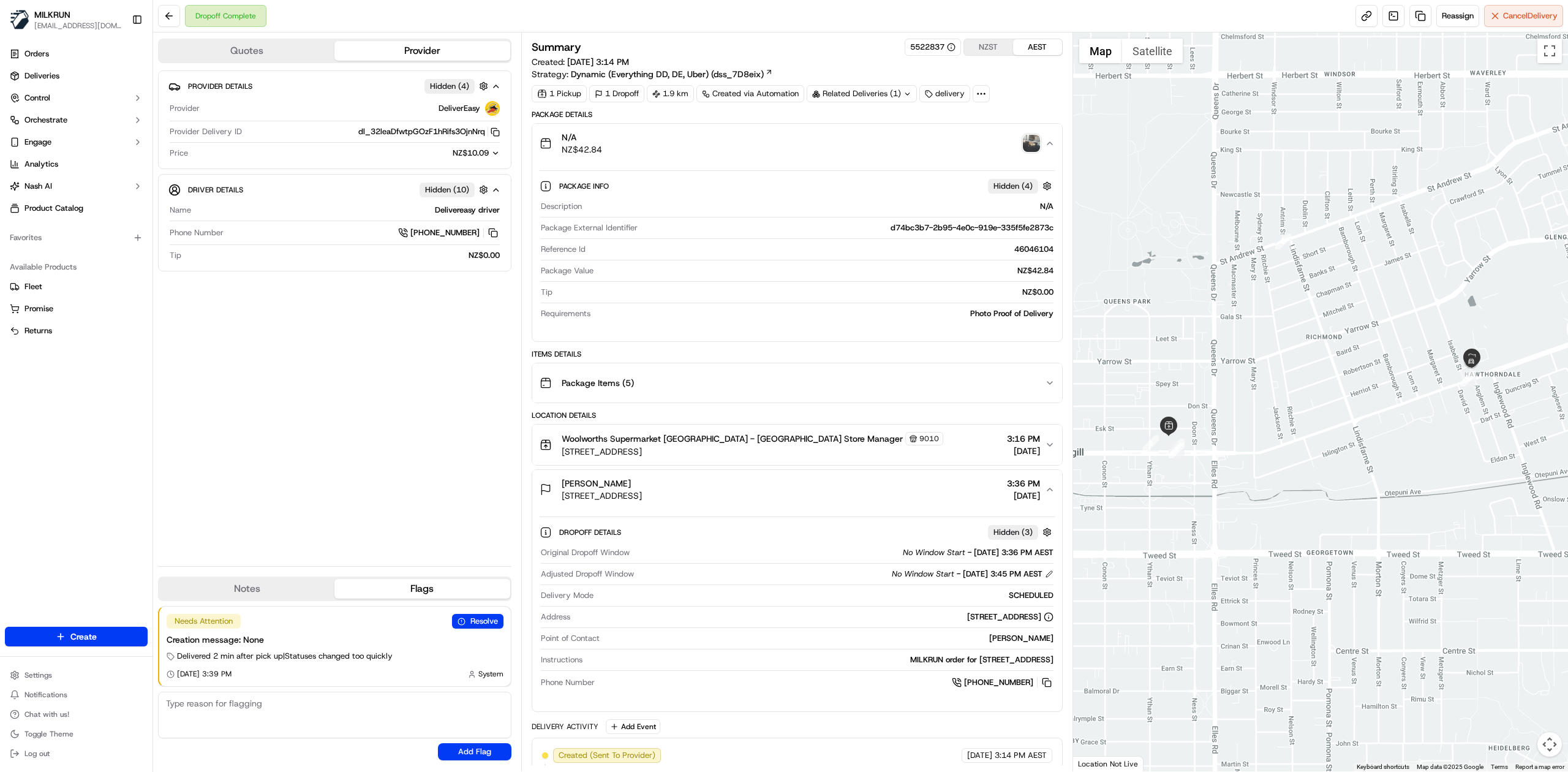
click at [956, 142] on div "N/A NZ$42.84" at bounding box center [792, 143] width 505 height 25
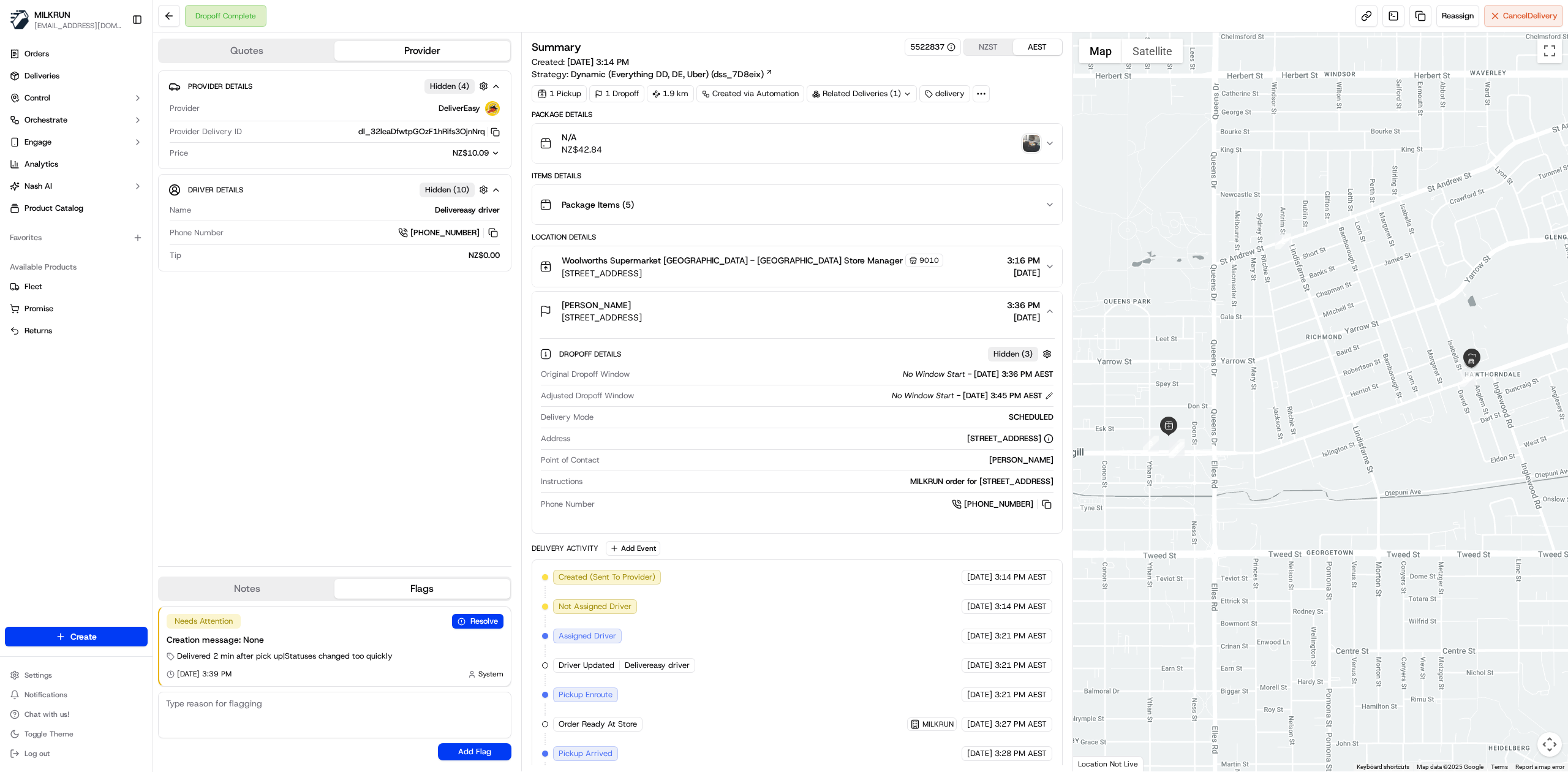
drag, startPoint x: 762, startPoint y: 487, endPoint x: 1050, endPoint y: 489, distance: 288.0
click at [1050, 487] on div "MILKRUN order for 492 Tay Street, Hawthorndale, Southland Region 9810, NZ" at bounding box center [820, 482] width 466 height 11
click at [954, 492] on div "Instructions MILKRUN order for 492 Tay Street, Hawthorndale, Southland Region 9…" at bounding box center [797, 484] width 513 height 16
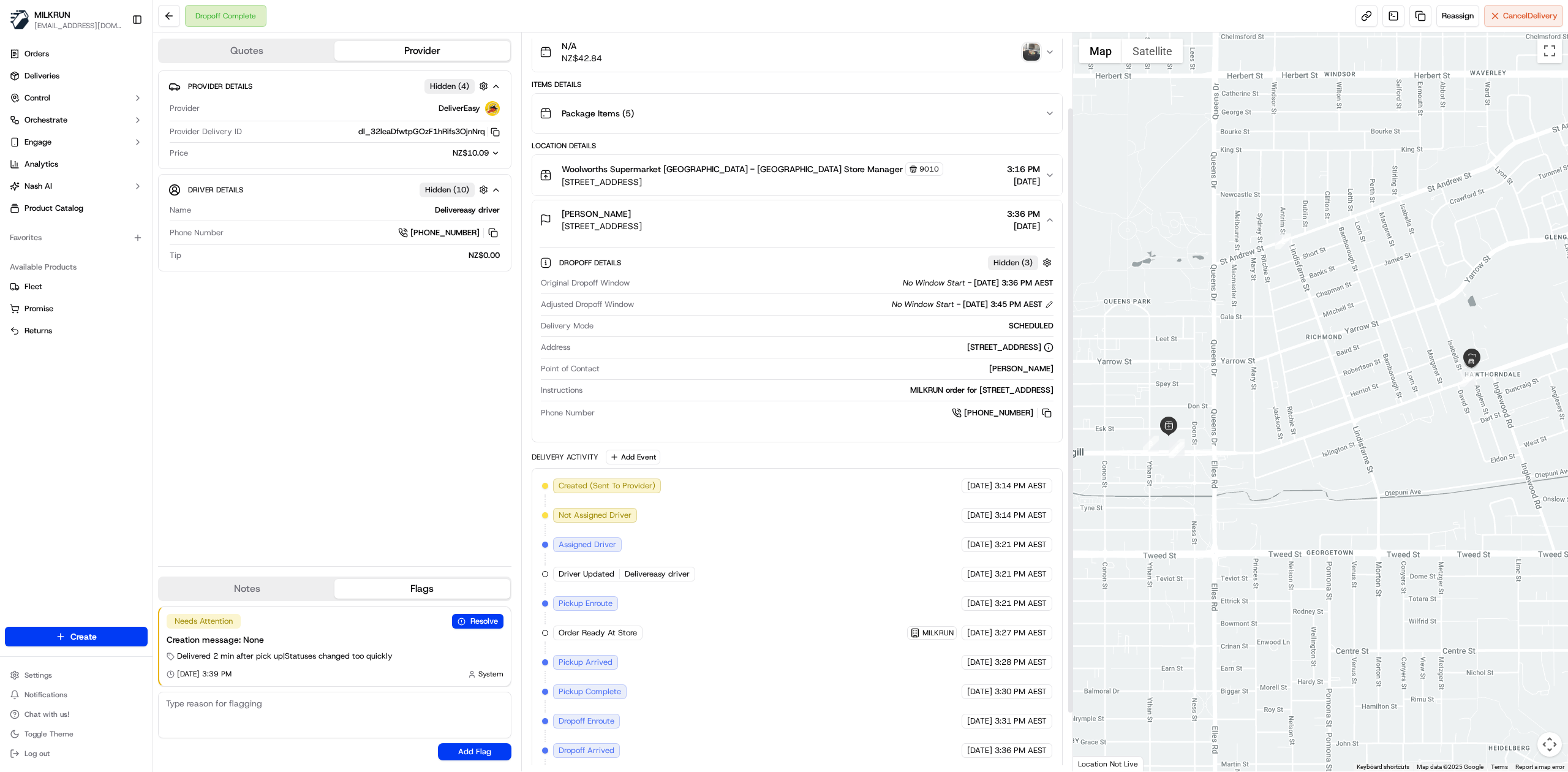
scroll to position [161, 0]
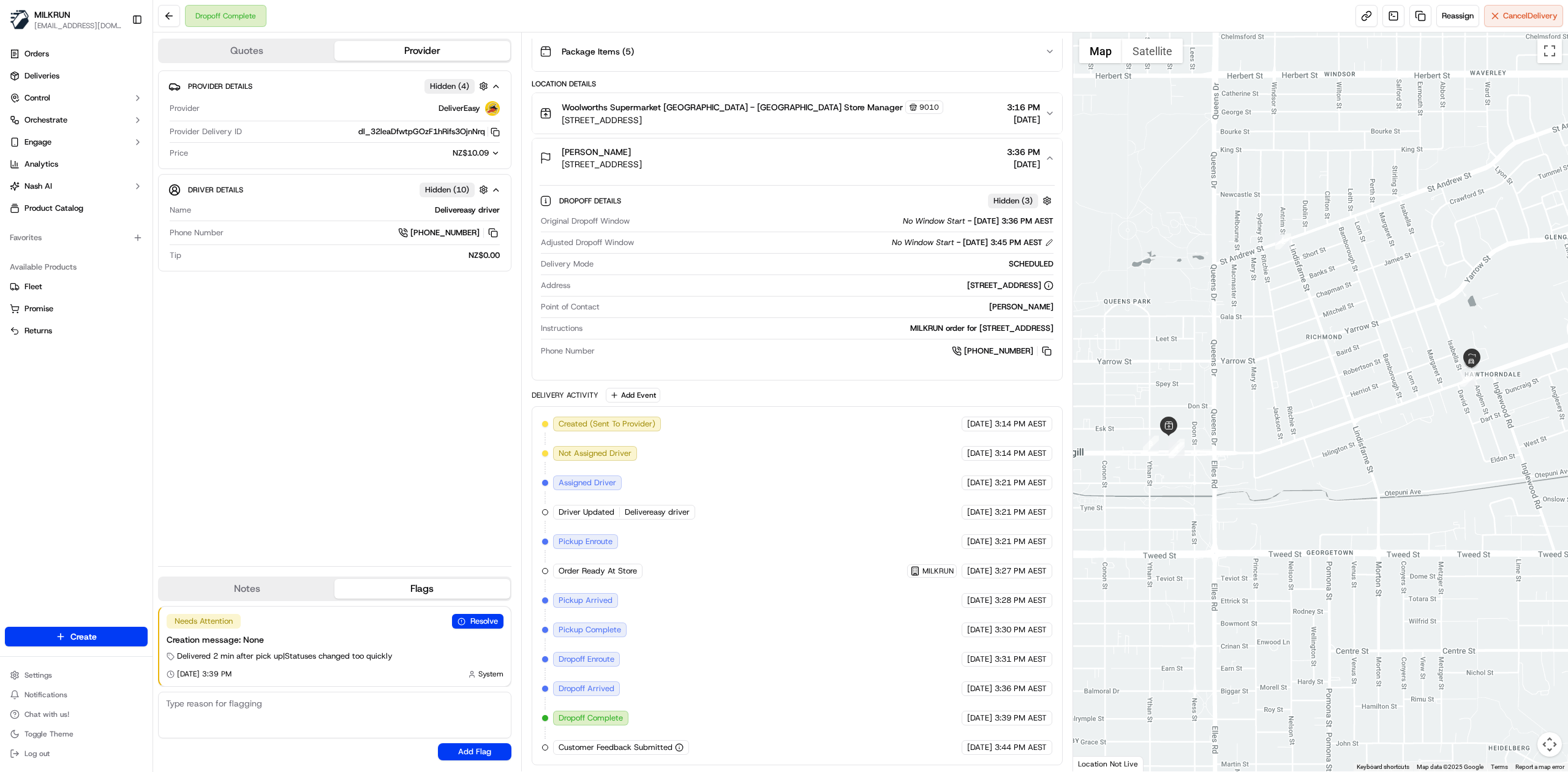
drag, startPoint x: 775, startPoint y: 326, endPoint x: 970, endPoint y: 325, distance: 195.0
click at [970, 325] on div "MILKRUN order for 492 Tay Street, Hawthorndale, Southland Region 9810, NZ" at bounding box center [820, 329] width 466 height 11
click at [968, 324] on div "MILKRUN order for 492 Tay Street, Hawthorndale, Southland Region 9810, NZ" at bounding box center [820, 329] width 466 height 11
click at [662, 317] on div "Original Dropoff Window No Window Start - 16/09/2025 3:36 PM AEST Adjusted Drop…" at bounding box center [797, 287] width 515 height 152
click at [897, 156] on div "Amber Harvey 492 Tay Street, Hawthorndale, Southland Region 9810, NZ 3:36 PM 16…" at bounding box center [792, 158] width 505 height 25
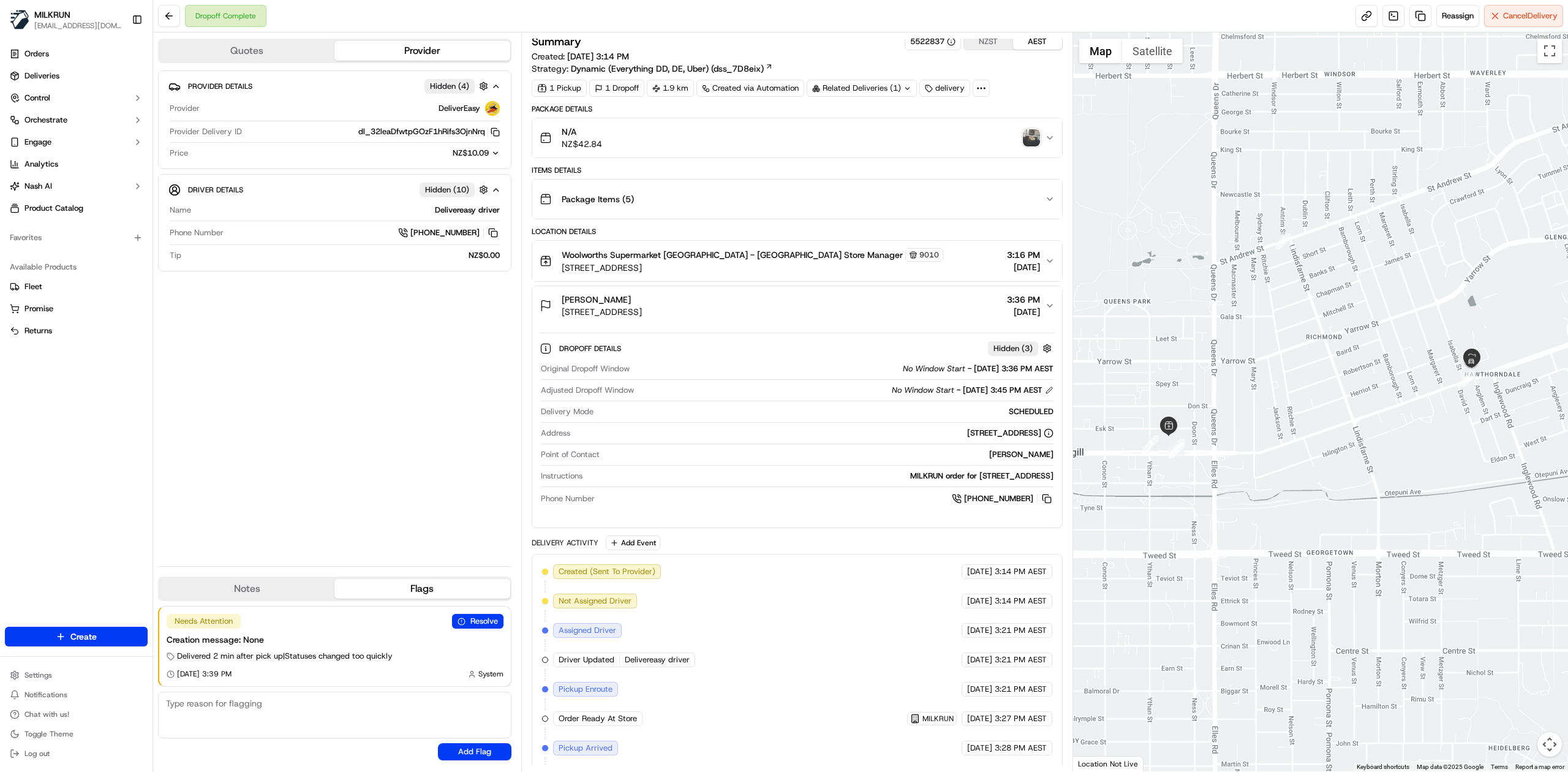
scroll to position [0, 0]
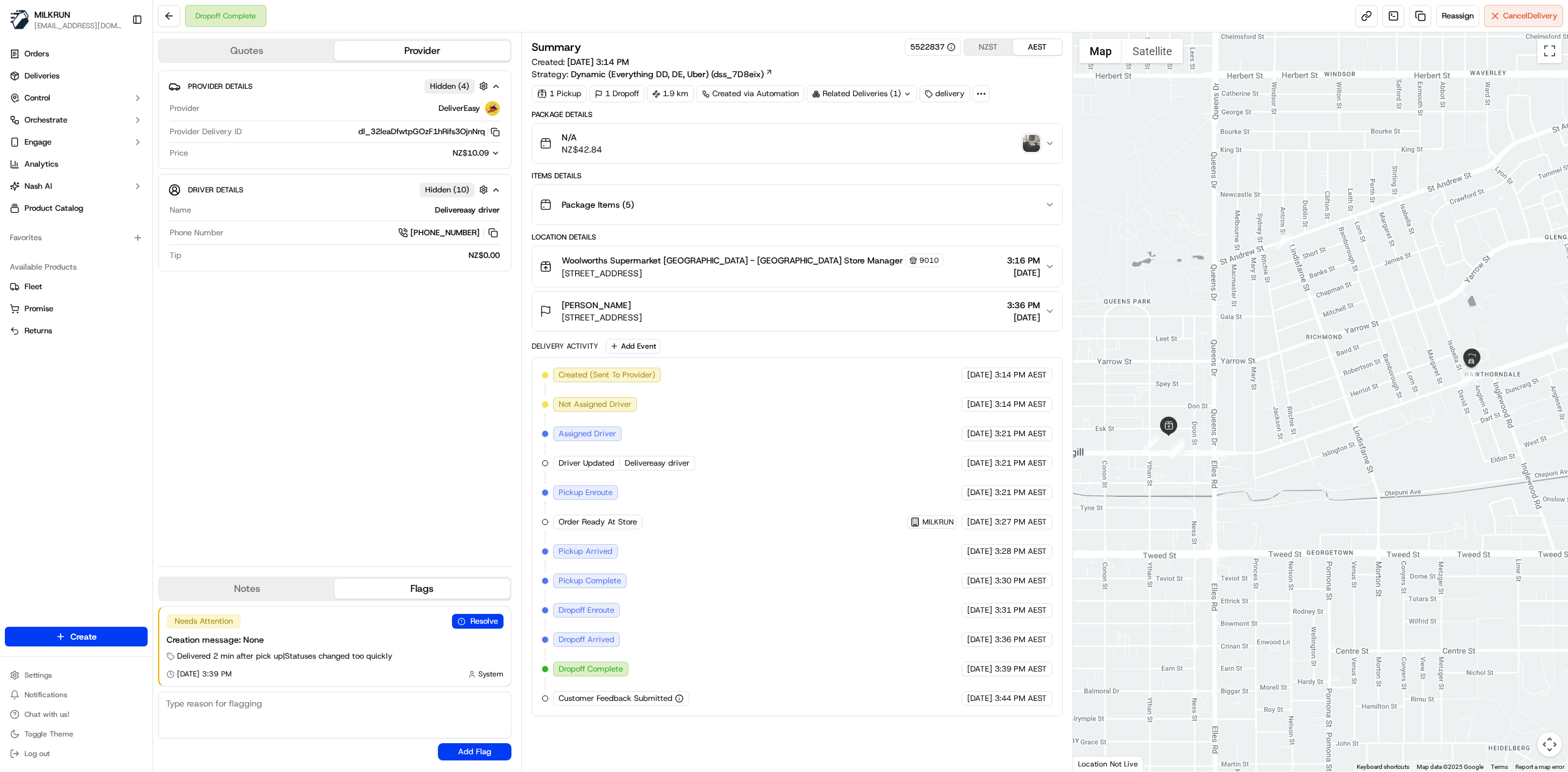
click at [865, 144] on div "N/A NZ$42.84" at bounding box center [792, 143] width 505 height 25
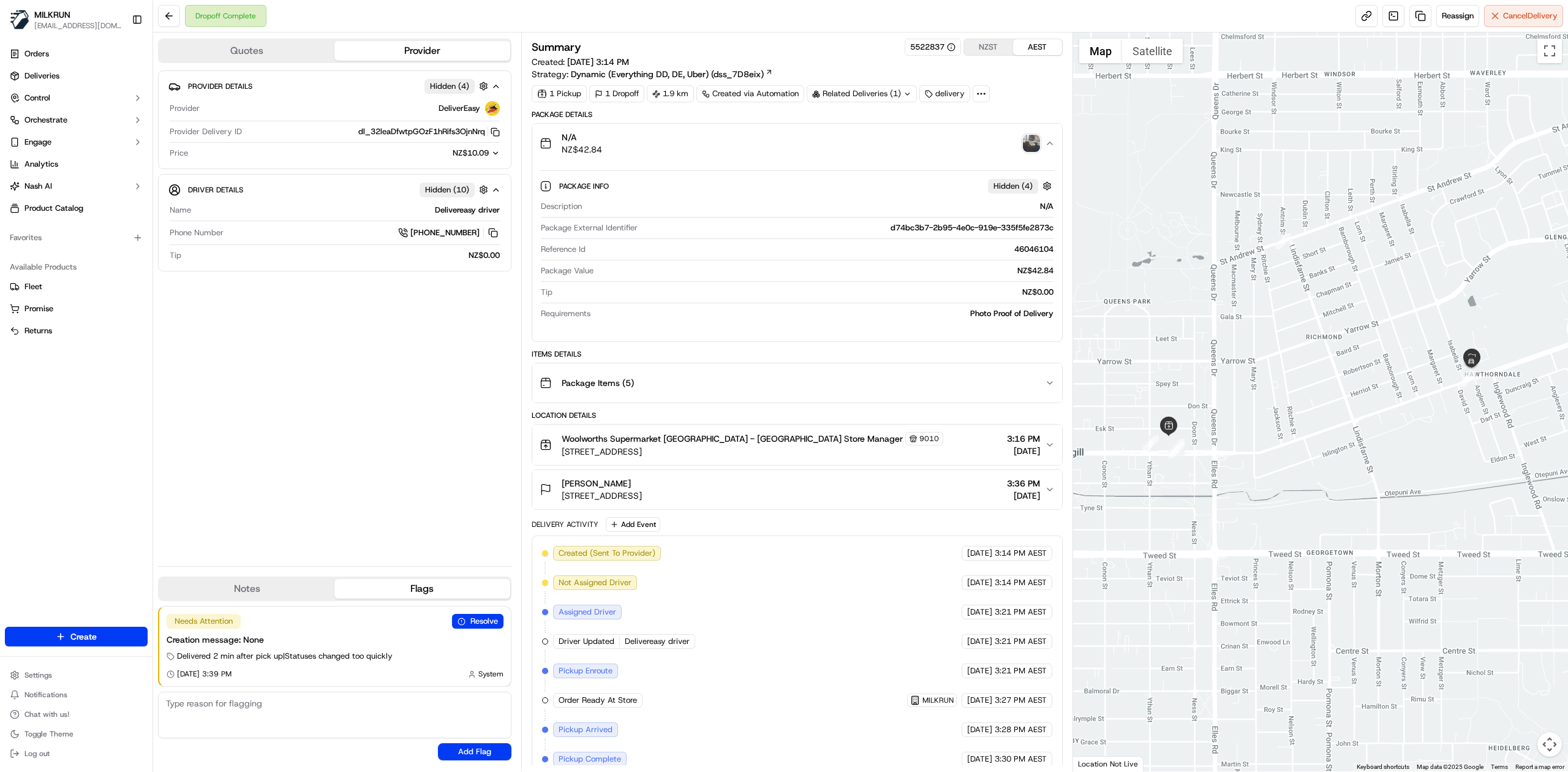
click at [878, 149] on div "N/A NZ$42.84" at bounding box center [792, 143] width 505 height 25
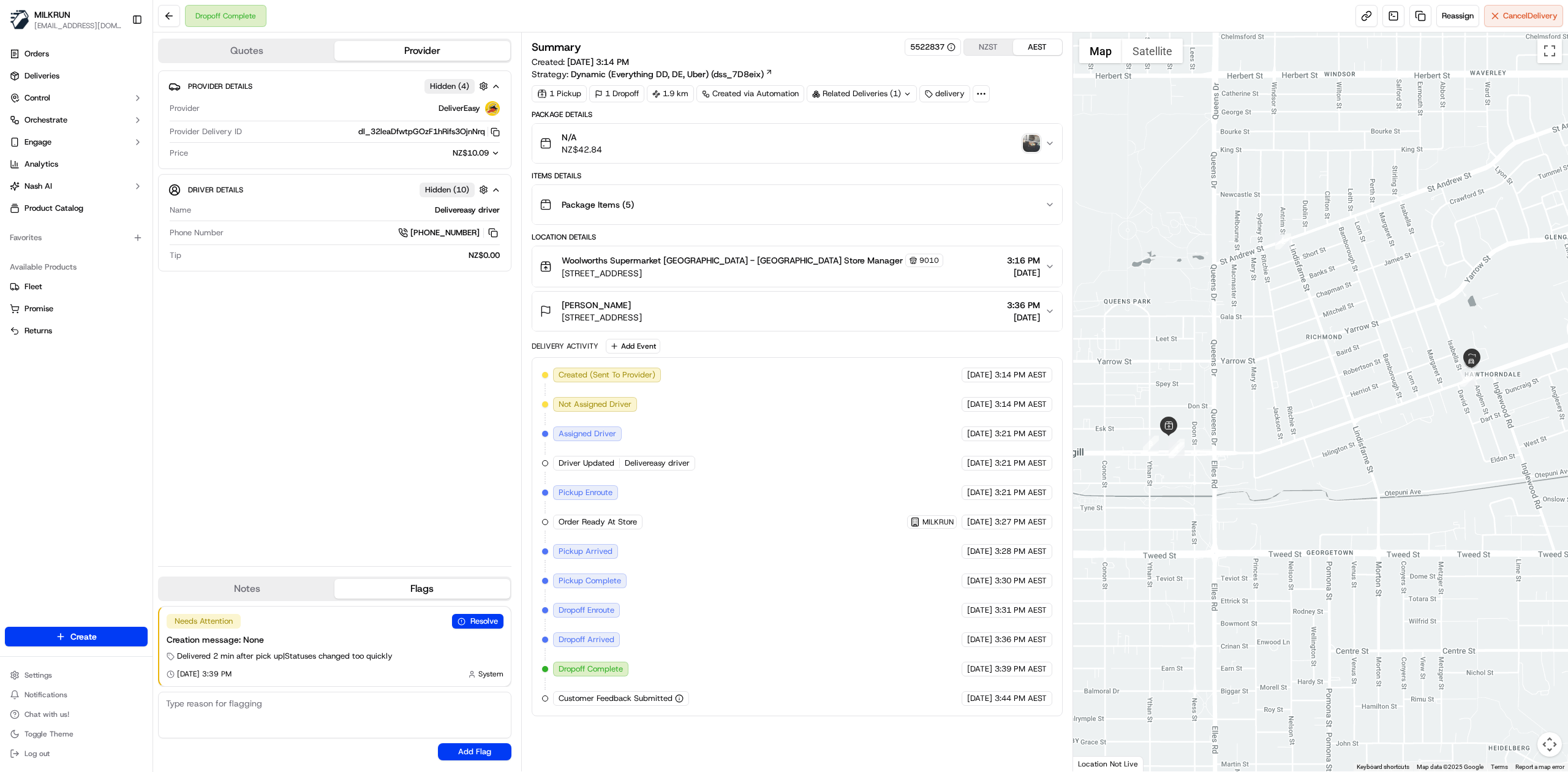
click at [642, 310] on div "Amber Harvey" at bounding box center [601, 305] width 80 height 12
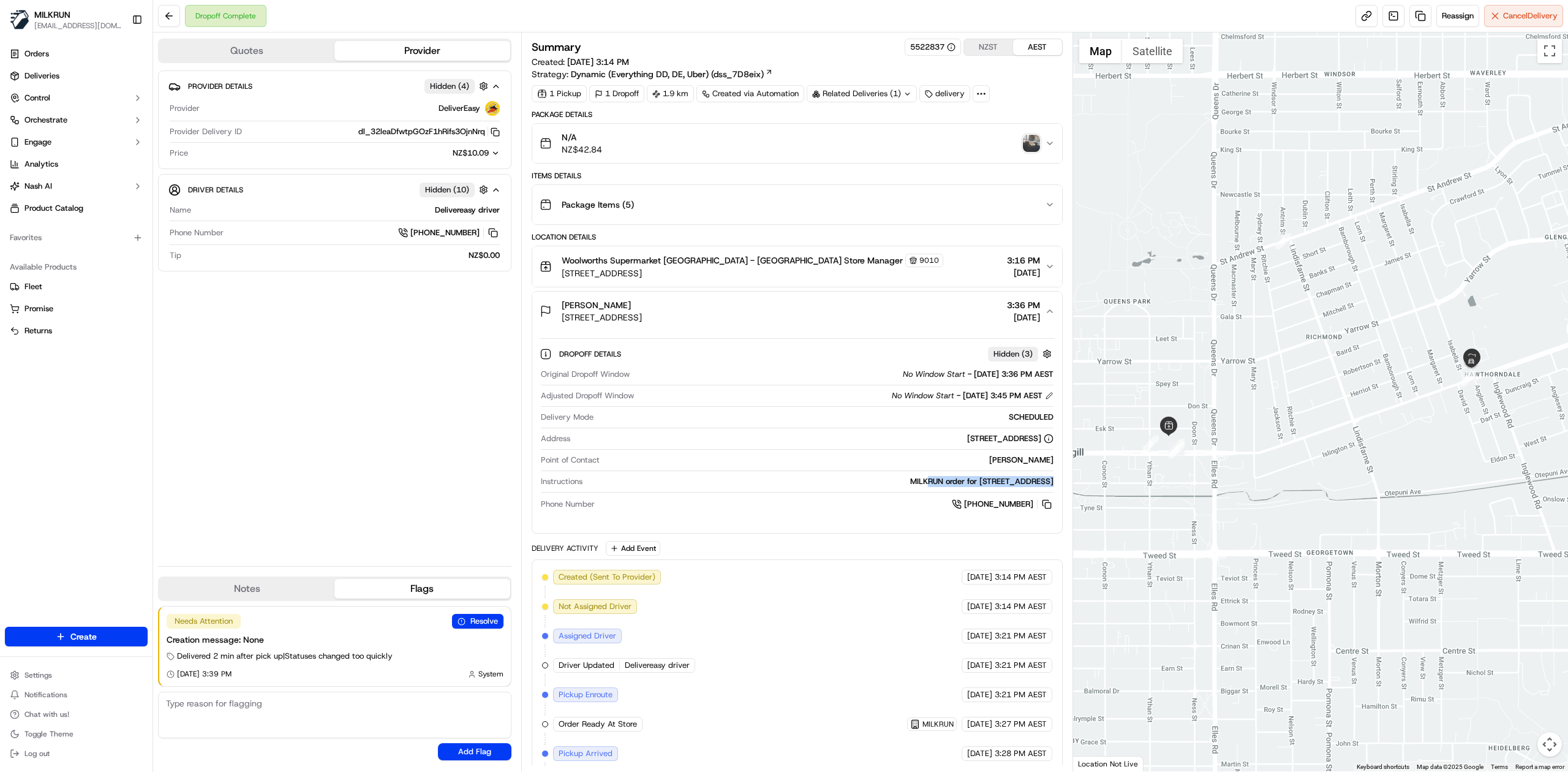
drag, startPoint x: 806, startPoint y: 490, endPoint x: 1047, endPoint y: 498, distance: 241.1
click at [1047, 498] on div "Original Dropoff Window No Window Start - 16/09/2025 3:36 PM AEST Adjusted Drop…" at bounding box center [797, 440] width 515 height 152
click at [920, 482] on div "MILKRUN order for 492 Tay Street, Hawthorndale, Southland Region 9810, NZ" at bounding box center [820, 482] width 466 height 11
